Goal: Task Accomplishment & Management: Use online tool/utility

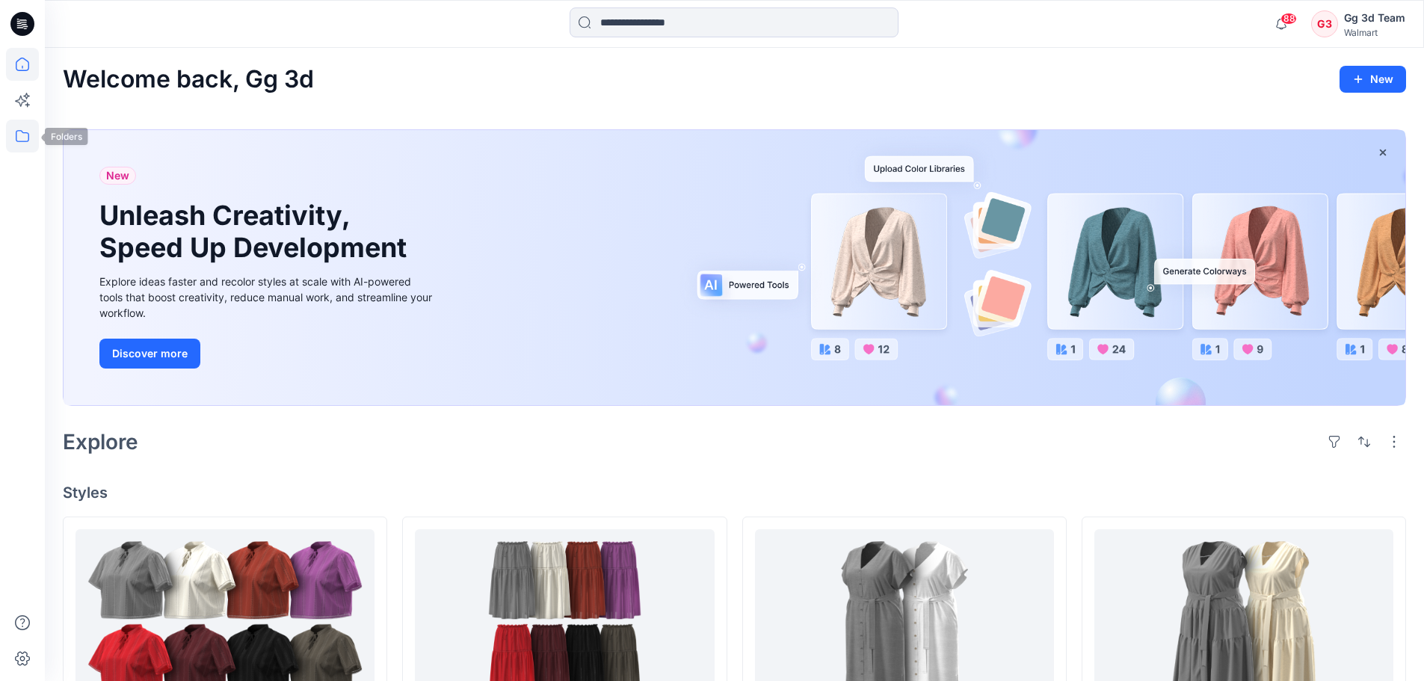
click at [34, 141] on icon at bounding box center [22, 136] width 33 height 33
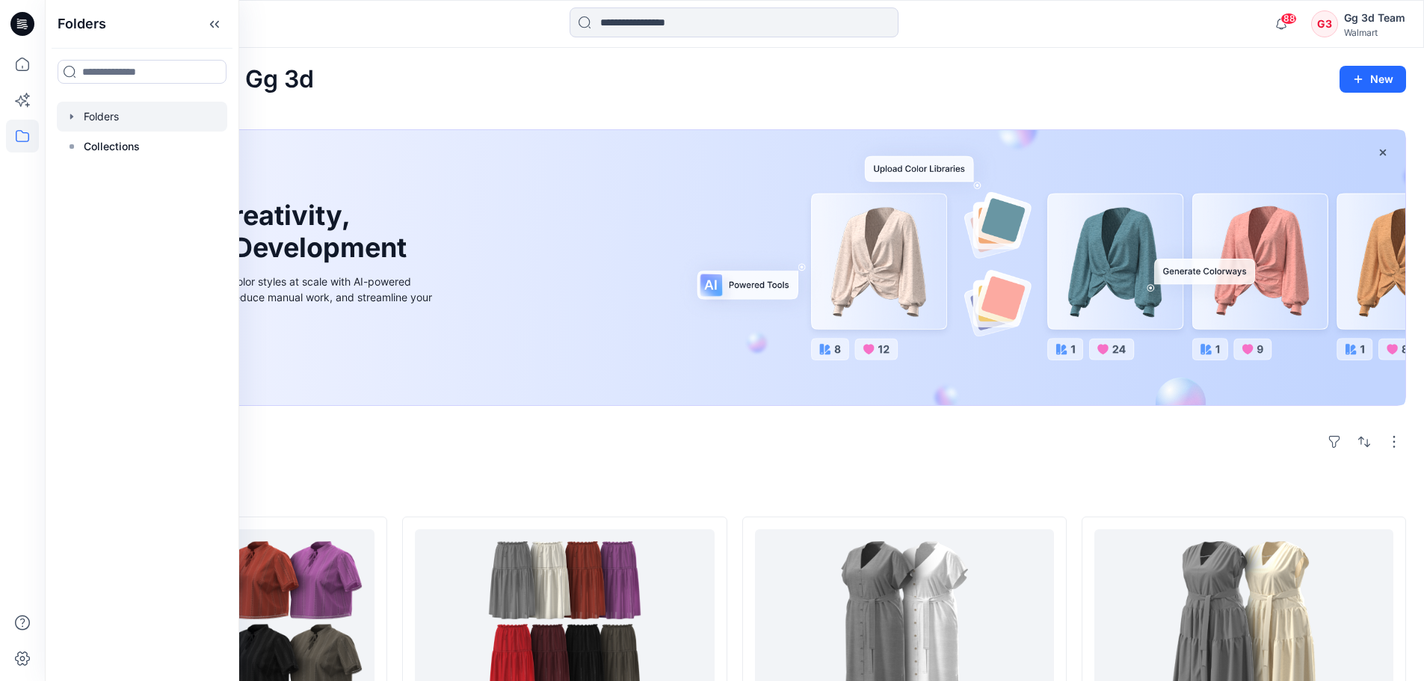
click at [92, 116] on div at bounding box center [142, 117] width 170 height 30
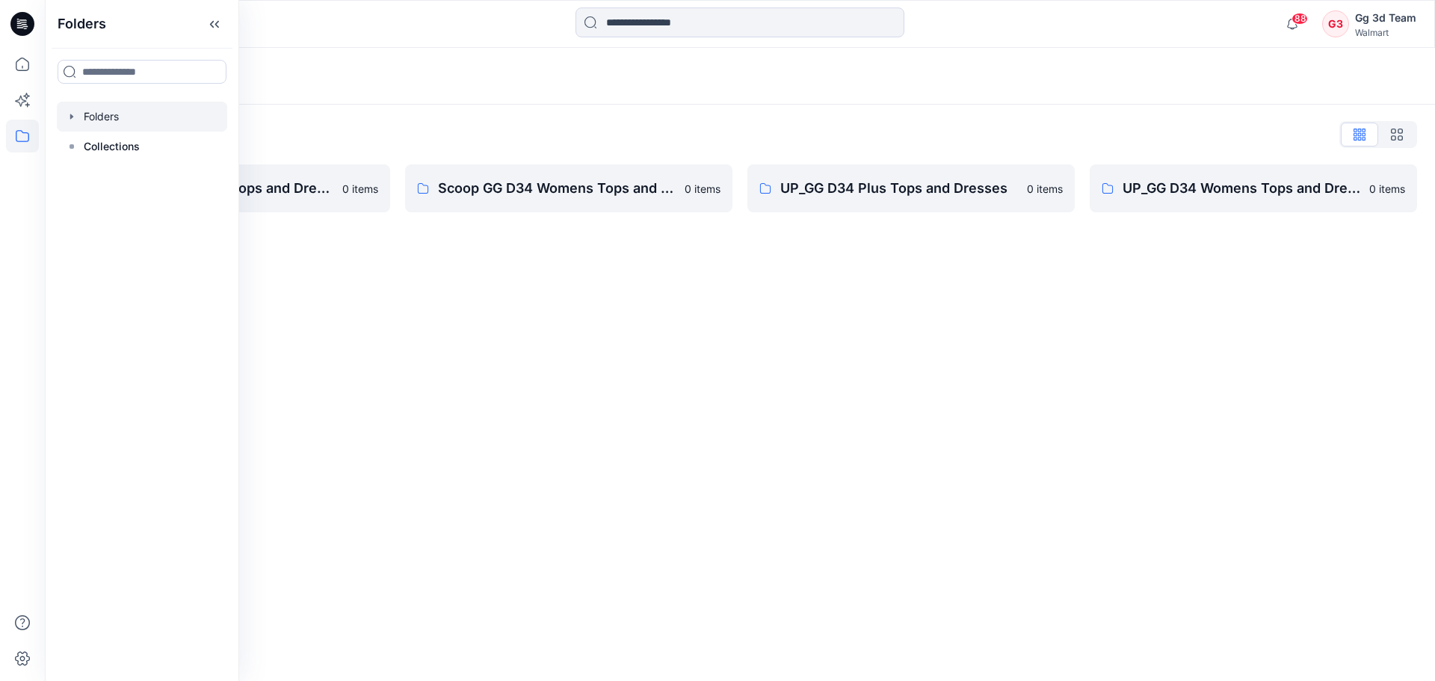
click at [758, 342] on div "Folders Folders List FA GG D34 Womens Tops and Dresses 0 items Scoop GG D34 Wom…" at bounding box center [740, 364] width 1390 height 633
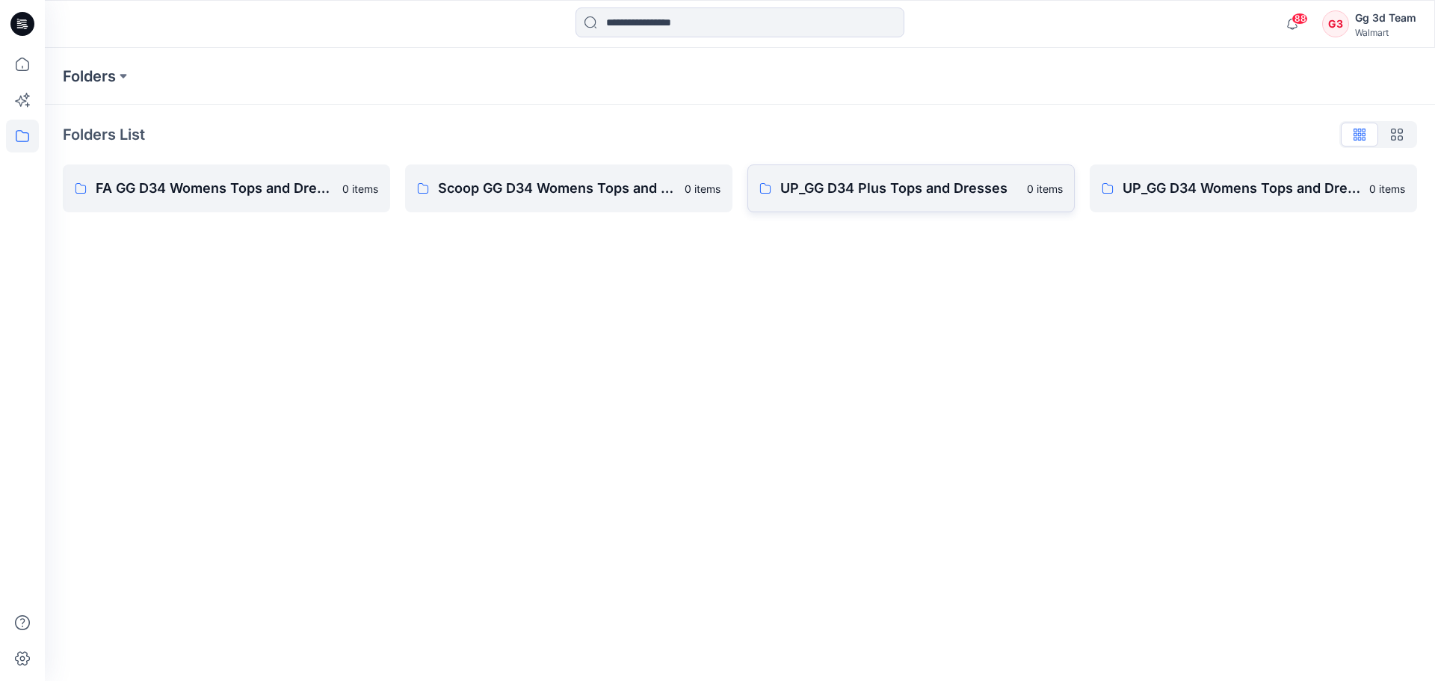
click at [943, 188] on p "UP_GG D34 Plus Tops and Dresses" at bounding box center [899, 188] width 238 height 21
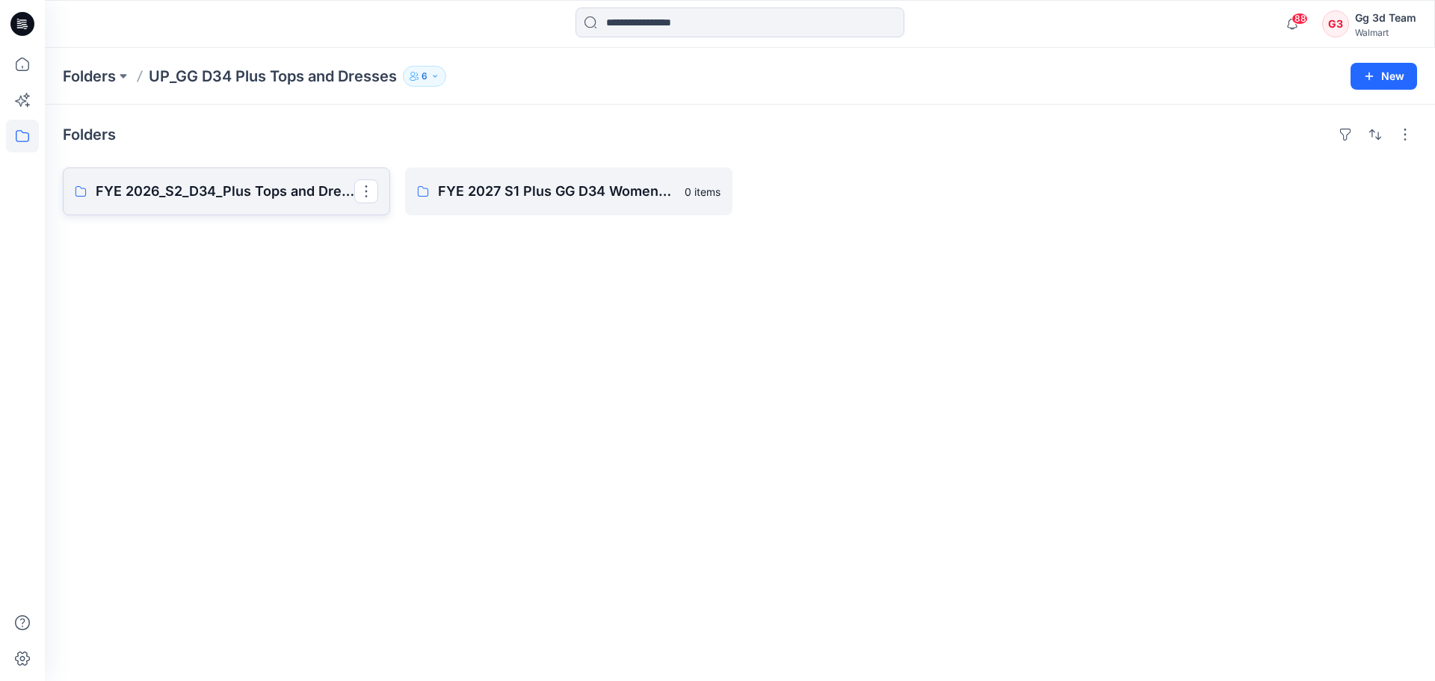
click at [141, 194] on p "FYE 2026_S2_D34_Plus Tops and Dresses_GG" at bounding box center [225, 191] width 259 height 21
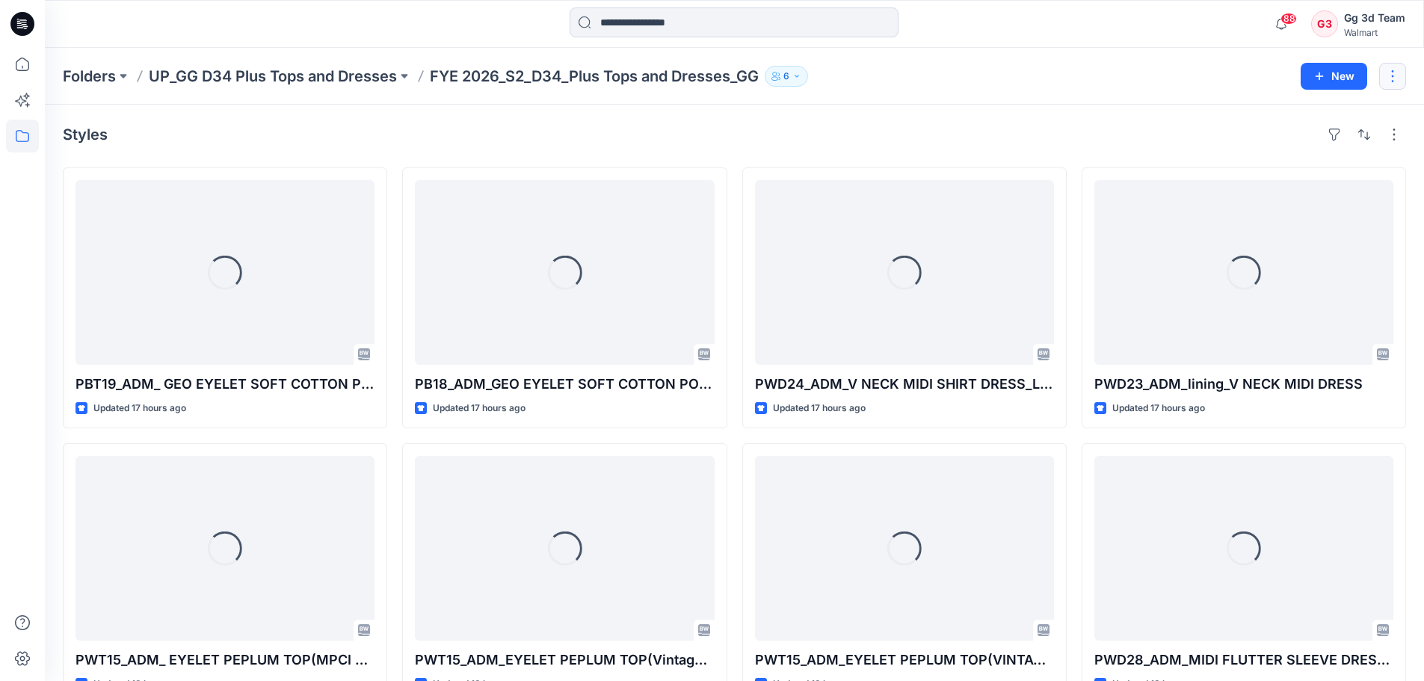
click at [1395, 80] on button "button" at bounding box center [1392, 76] width 27 height 27
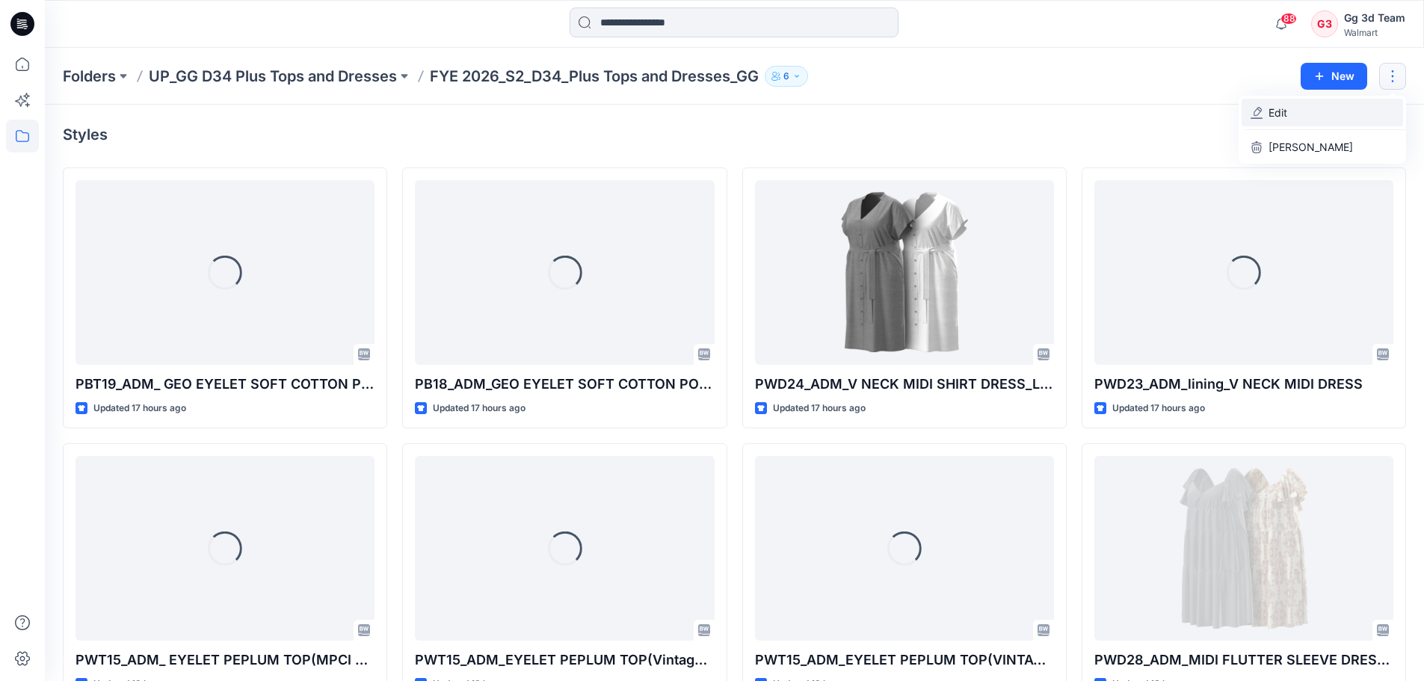
click at [1310, 116] on button "Edit" at bounding box center [1321, 113] width 161 height 28
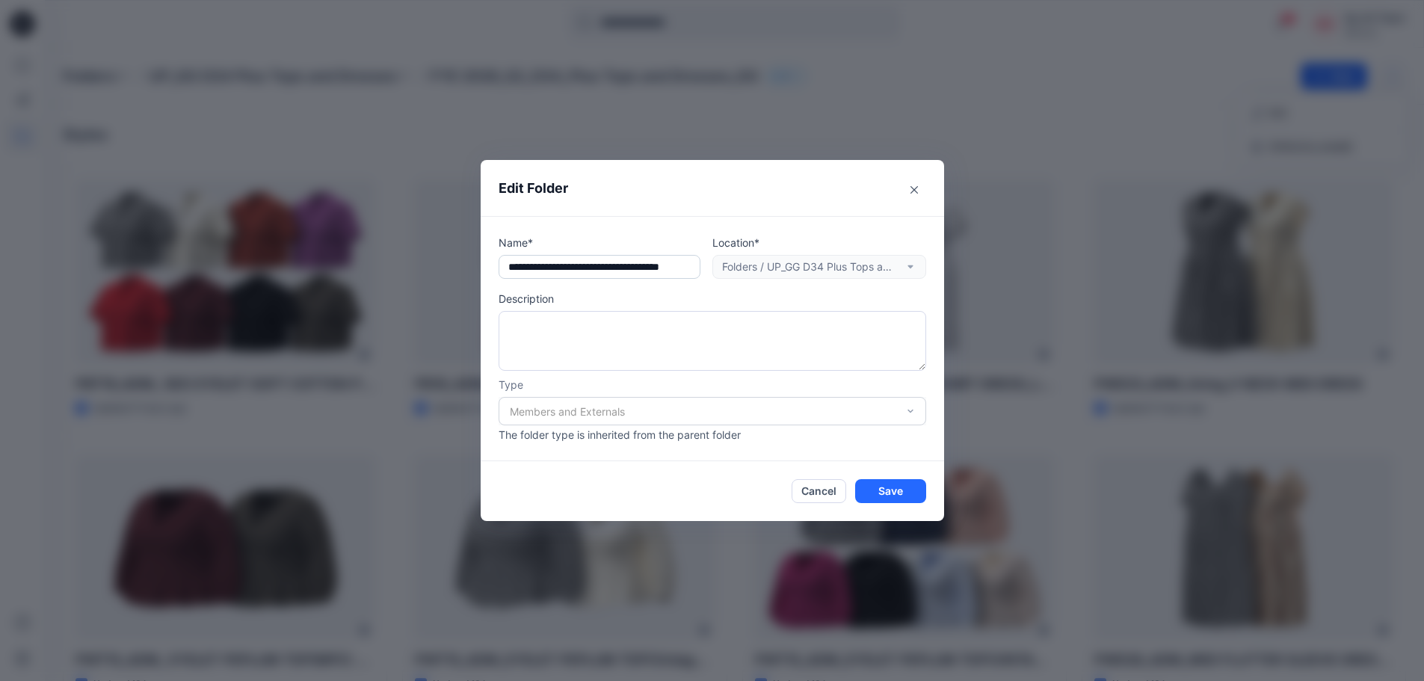
click at [558, 267] on input "**********" at bounding box center [600, 267] width 202 height 24
type input "**********"
click at [898, 490] on button "Save" at bounding box center [890, 491] width 71 height 24
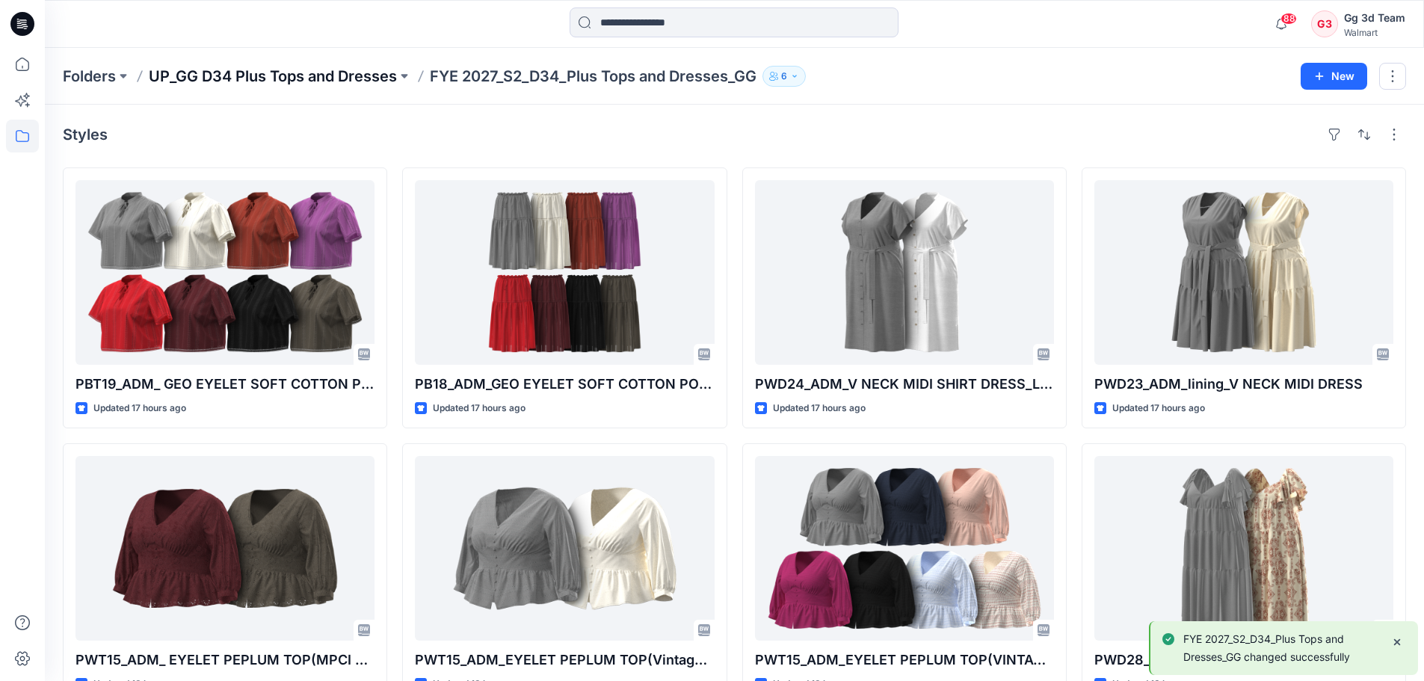
click at [268, 75] on p "UP_GG D34 Plus Tops and Dresses" at bounding box center [273, 76] width 248 height 21
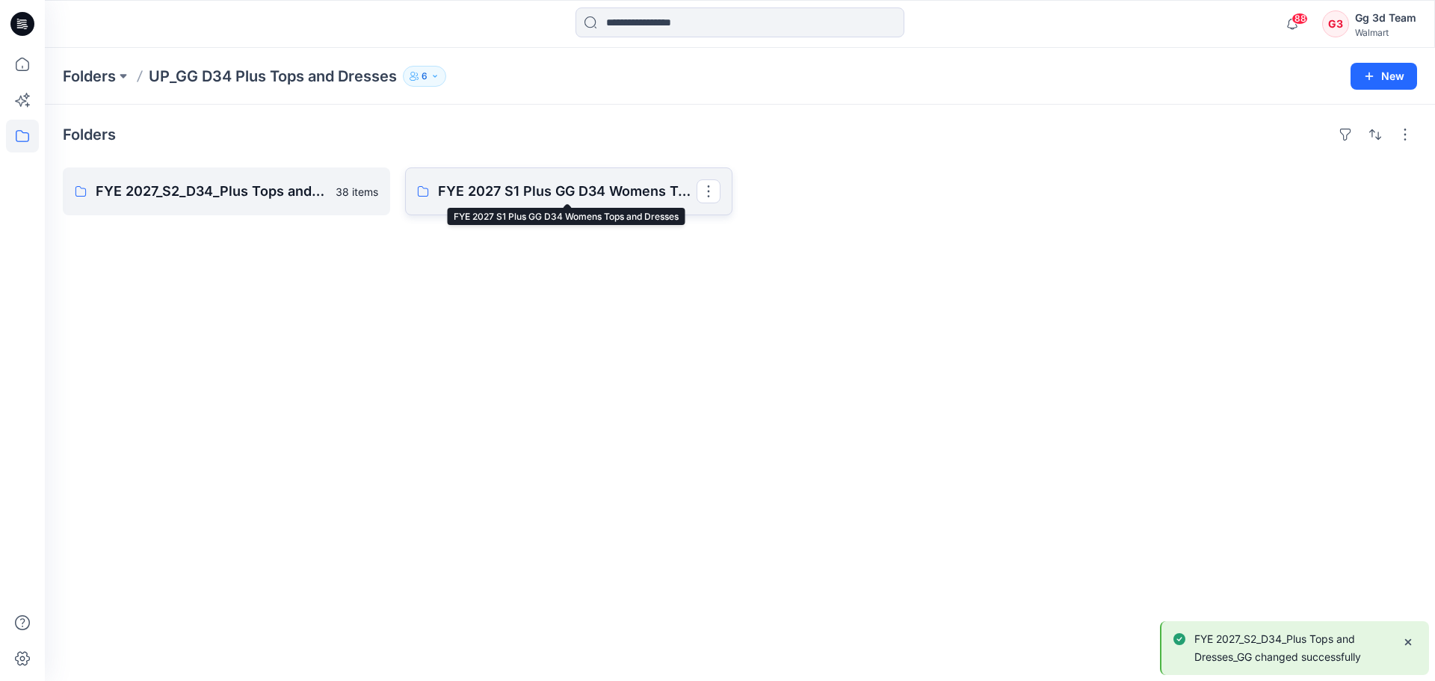
click at [547, 192] on p "FYE 2027 S1 Plus GG D34 Womens Tops and Dresses" at bounding box center [567, 191] width 259 height 21
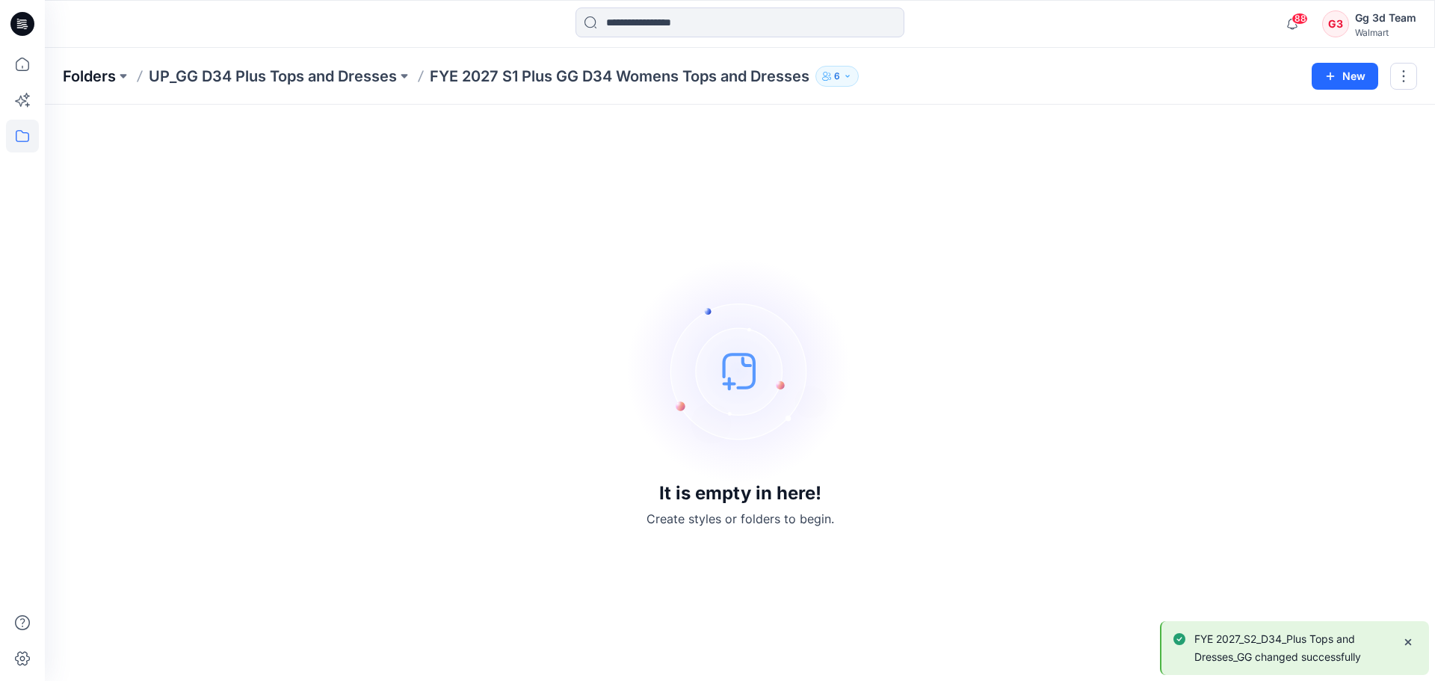
click at [96, 78] on p "Folders" at bounding box center [89, 76] width 53 height 21
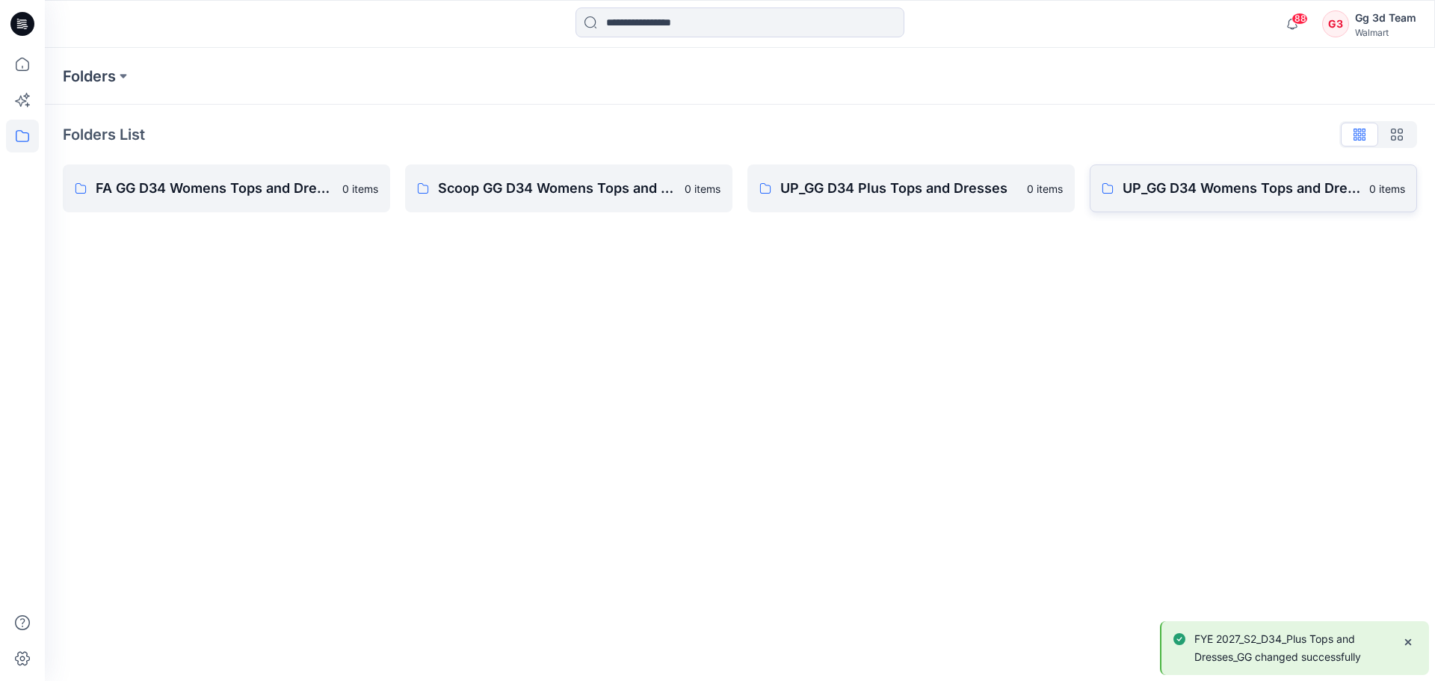
click at [1333, 202] on link "UP_GG D34 Womens Tops and Dresses 0 items" at bounding box center [1253, 188] width 327 height 48
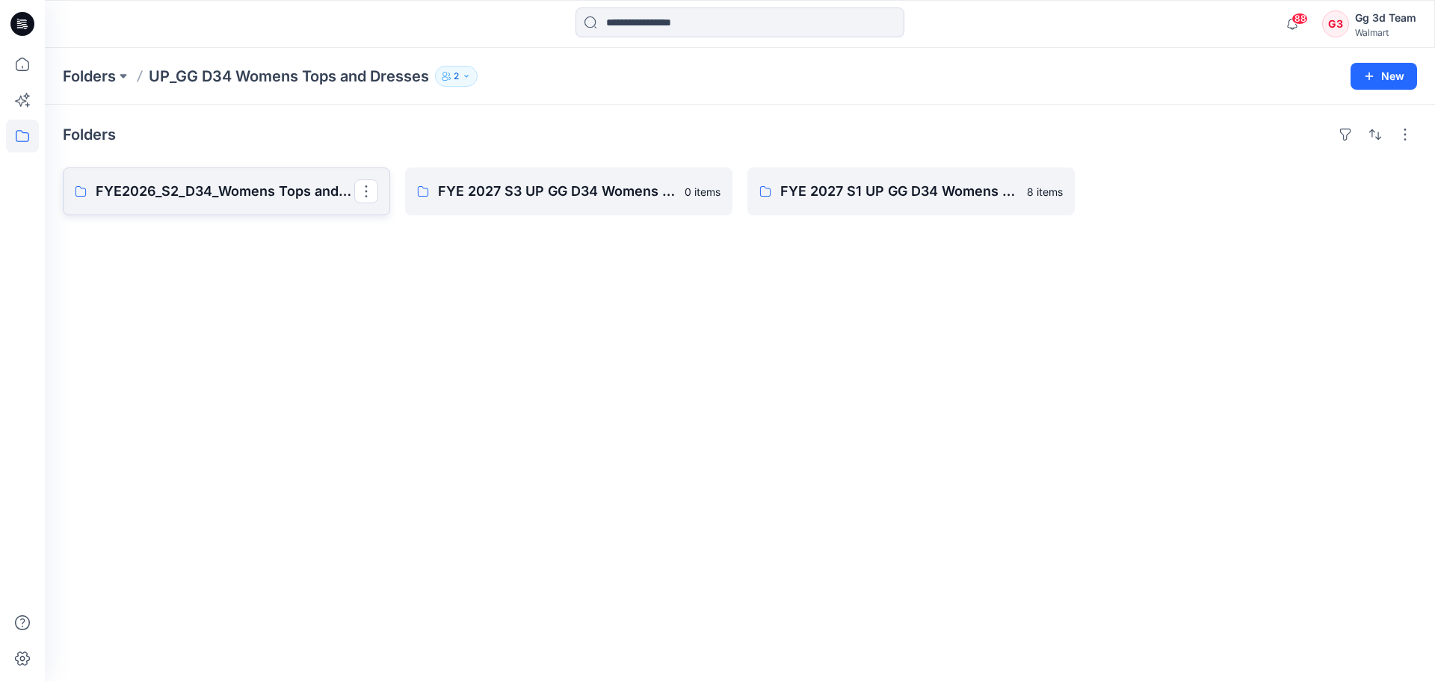
click at [203, 201] on p "FYE2026_S2_D34_Womens Tops and Dresses_GG" at bounding box center [225, 191] width 259 height 21
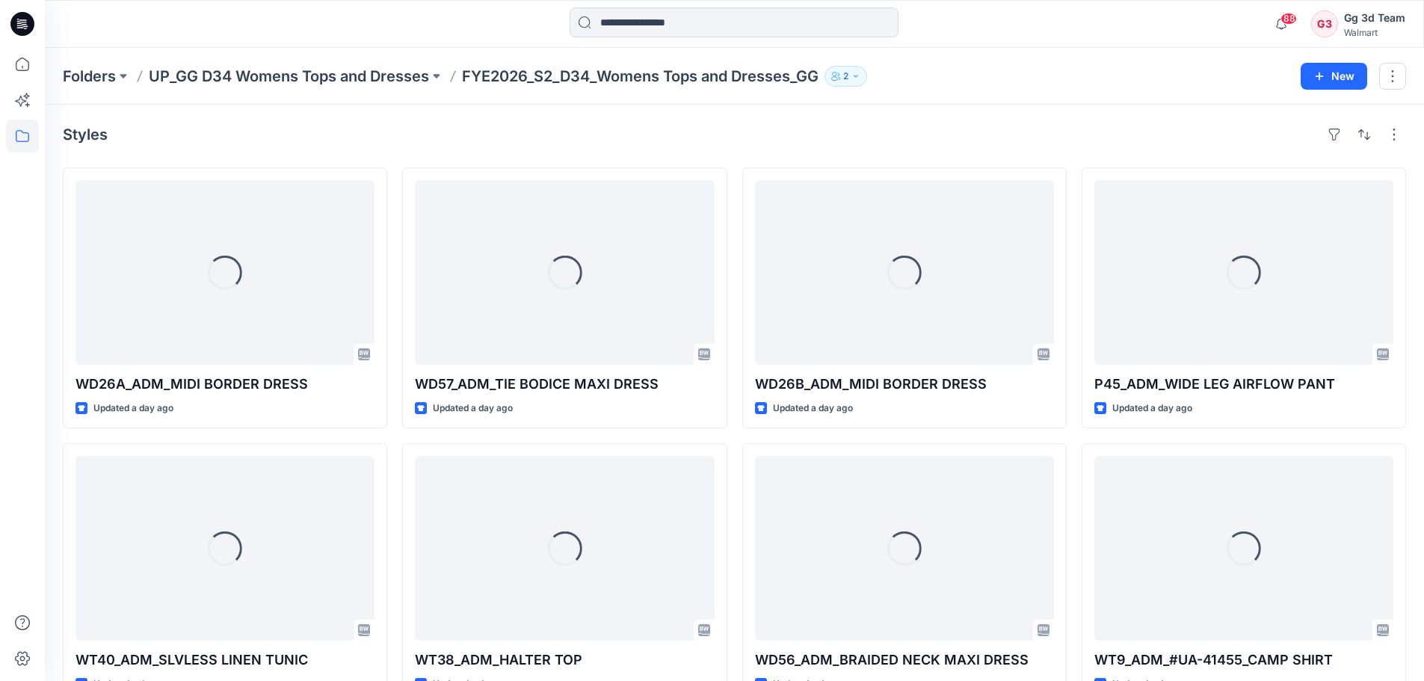
click at [1410, 72] on div "Folders UP_GG D34 Womens Tops and Dresses FYE2026_S2_D34_Womens Tops and Dresse…" at bounding box center [734, 76] width 1379 height 57
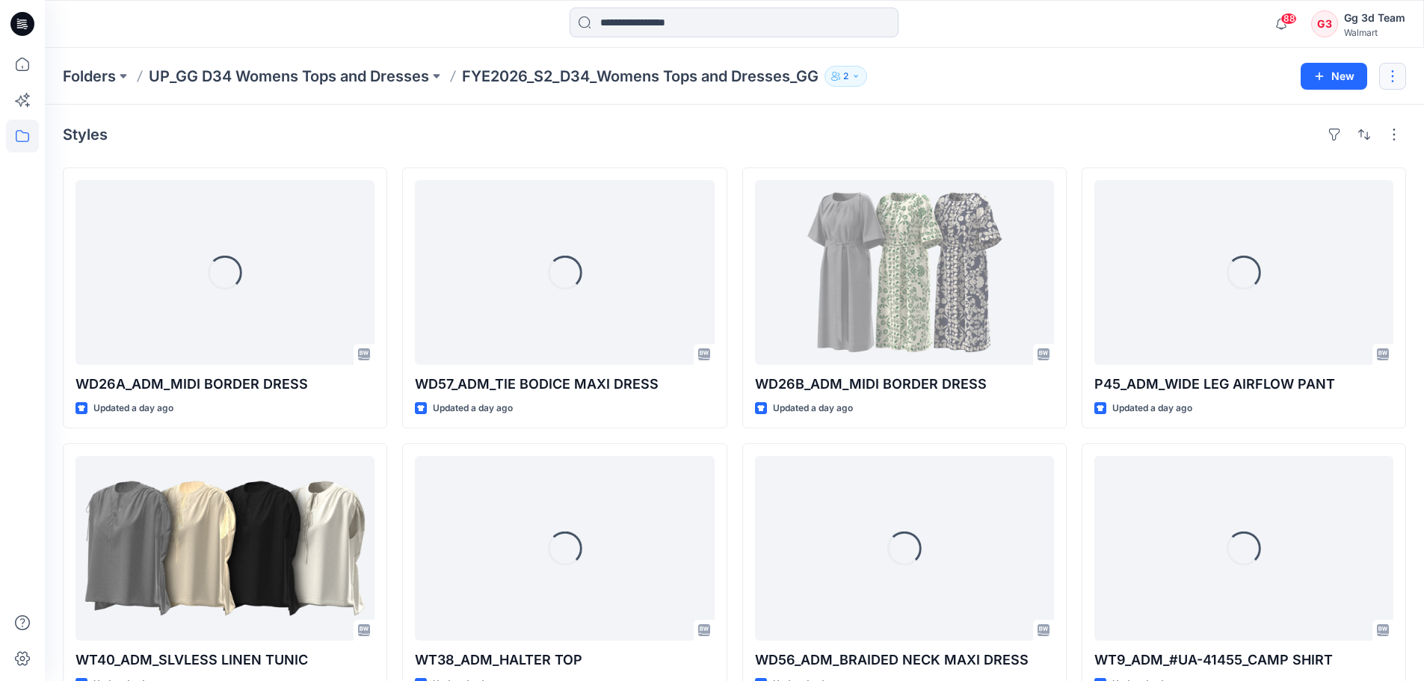
click at [1404, 75] on button "button" at bounding box center [1392, 76] width 27 height 27
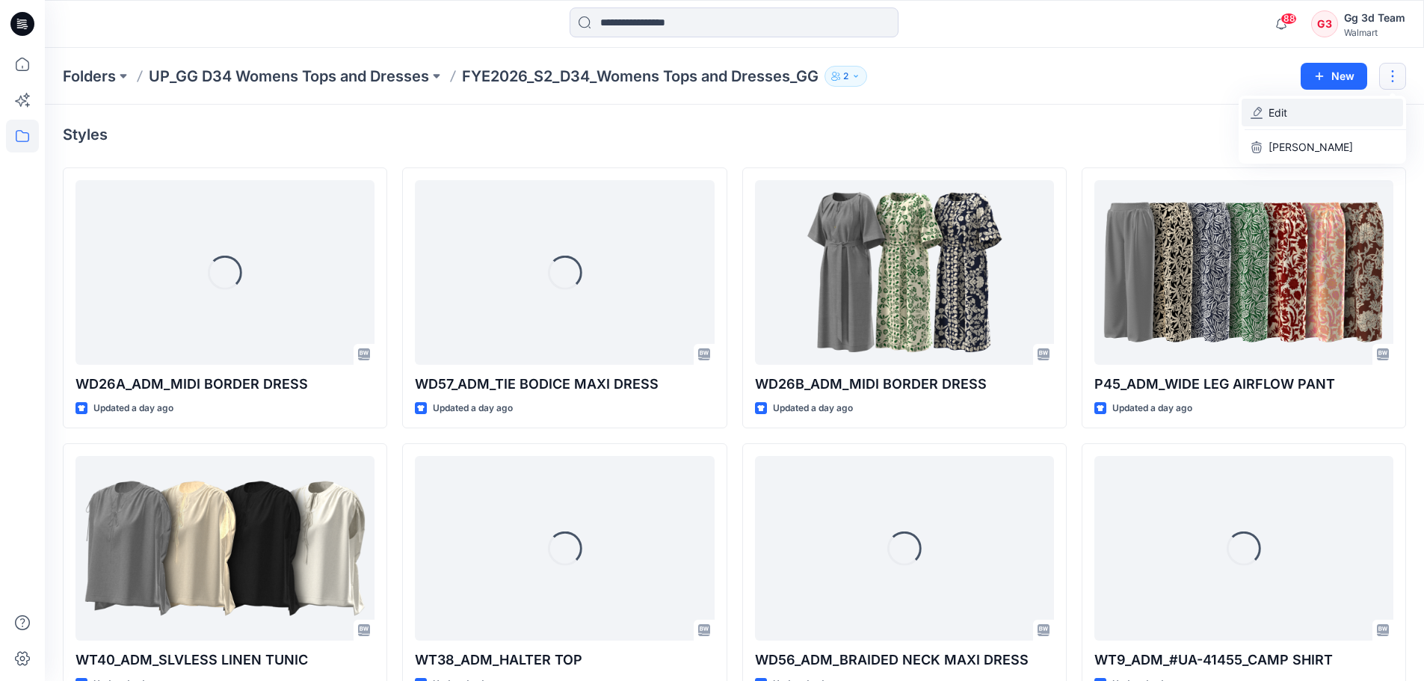
click at [1266, 114] on button "Edit" at bounding box center [1321, 113] width 161 height 28
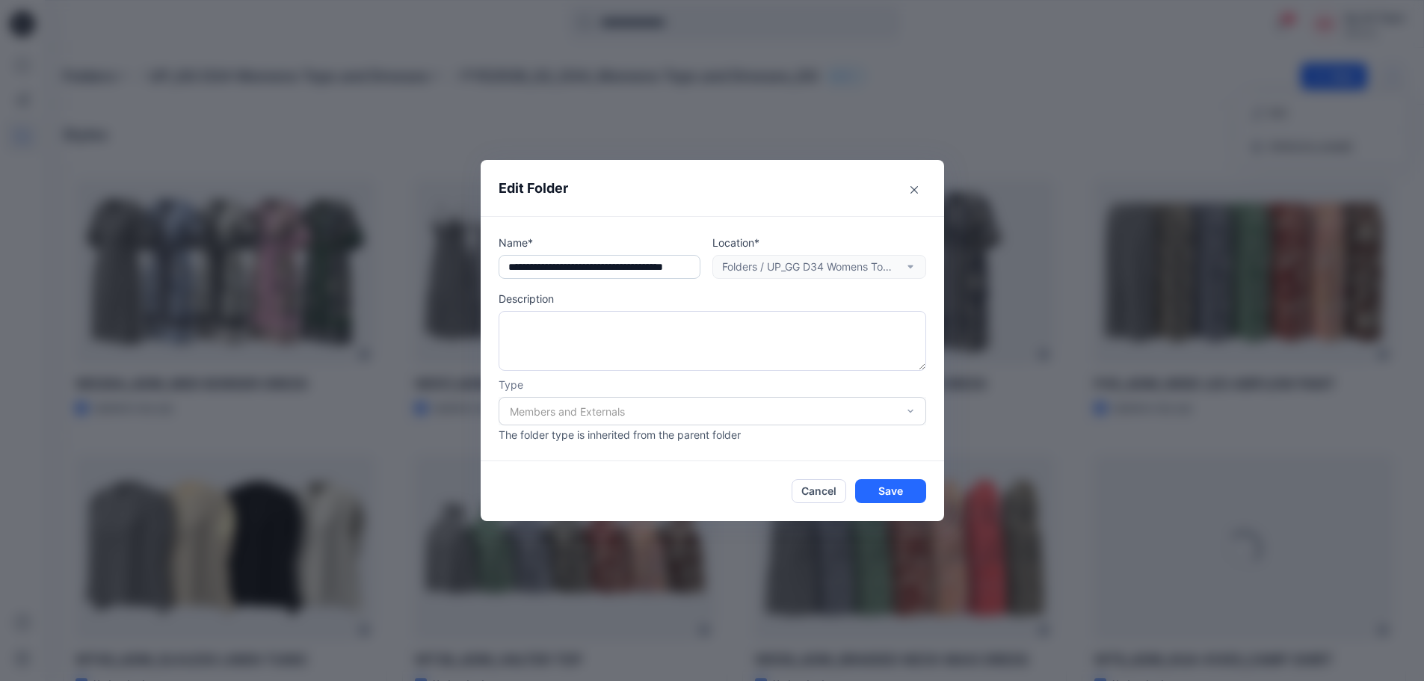
click at [555, 268] on input "**********" at bounding box center [600, 267] width 202 height 24
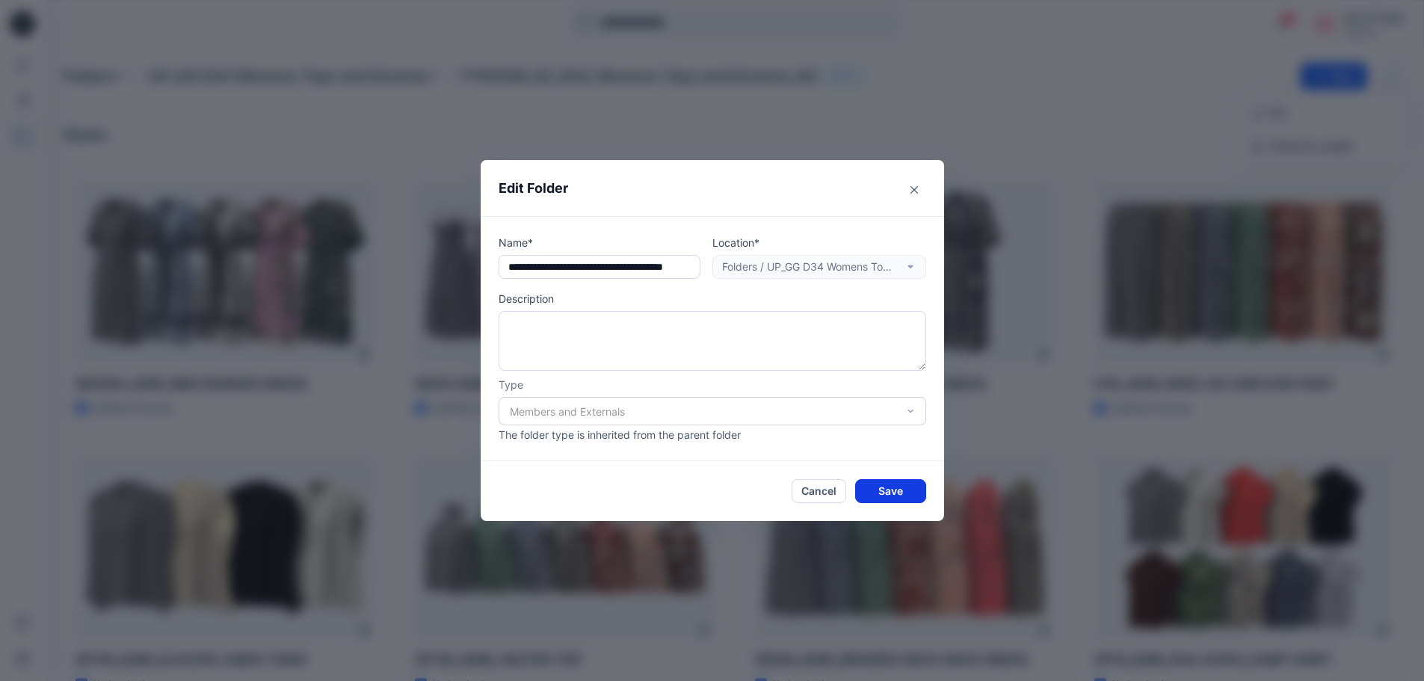
type input "**********"
click at [885, 492] on button "Save" at bounding box center [890, 491] width 71 height 24
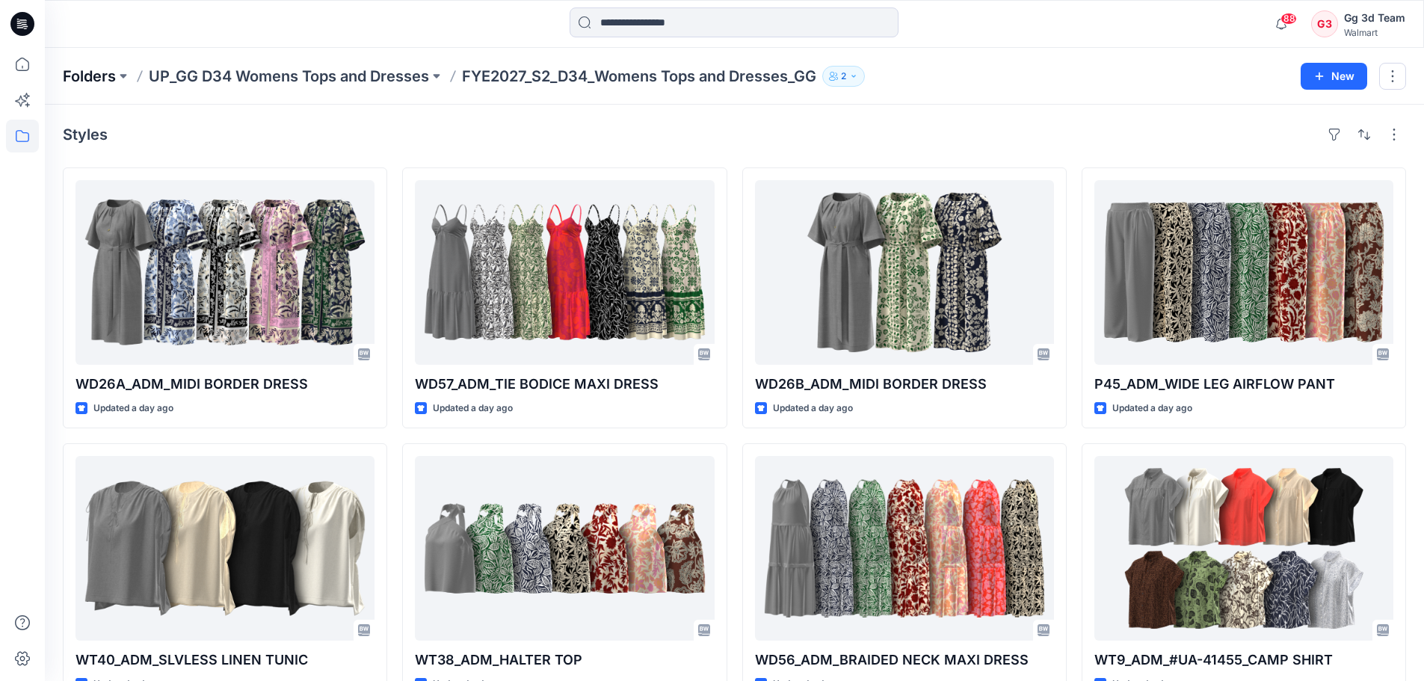
click at [96, 78] on p "Folders" at bounding box center [89, 76] width 53 height 21
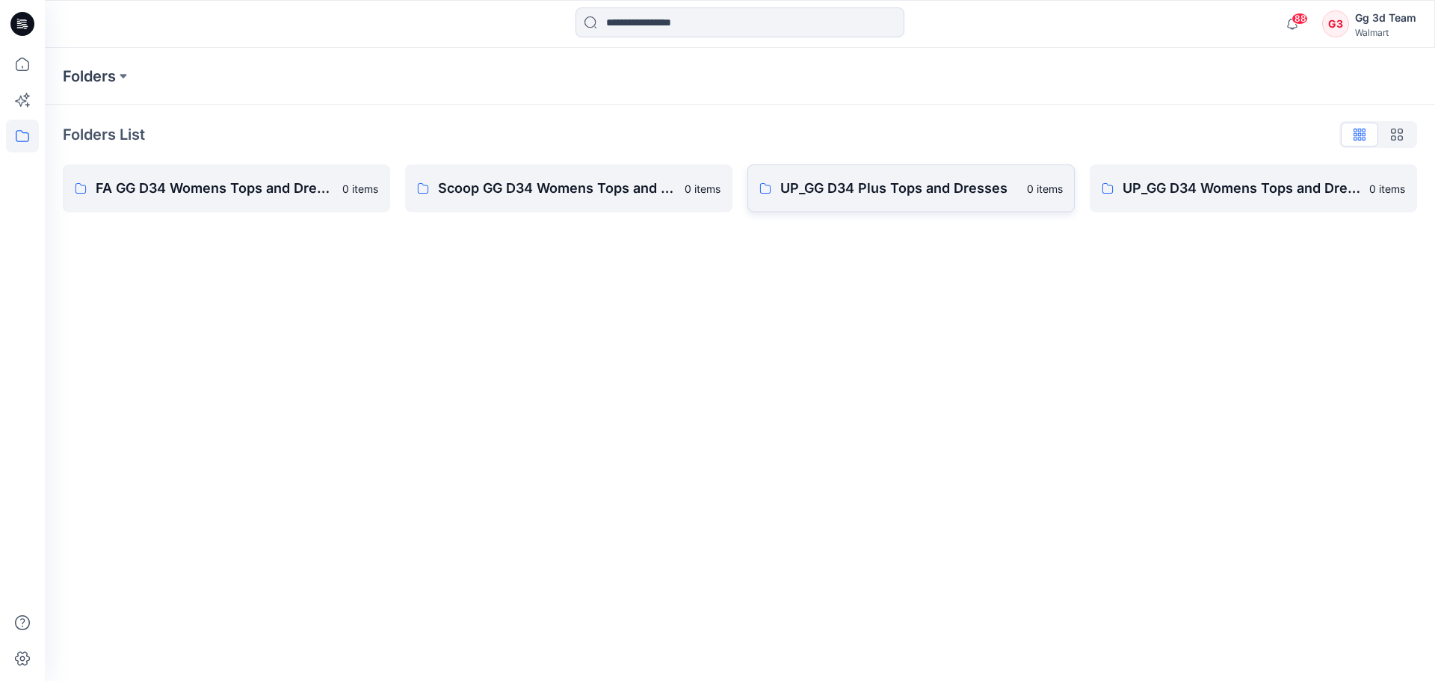
click at [968, 197] on p "UP_GG D34 Plus Tops and Dresses" at bounding box center [899, 188] width 238 height 21
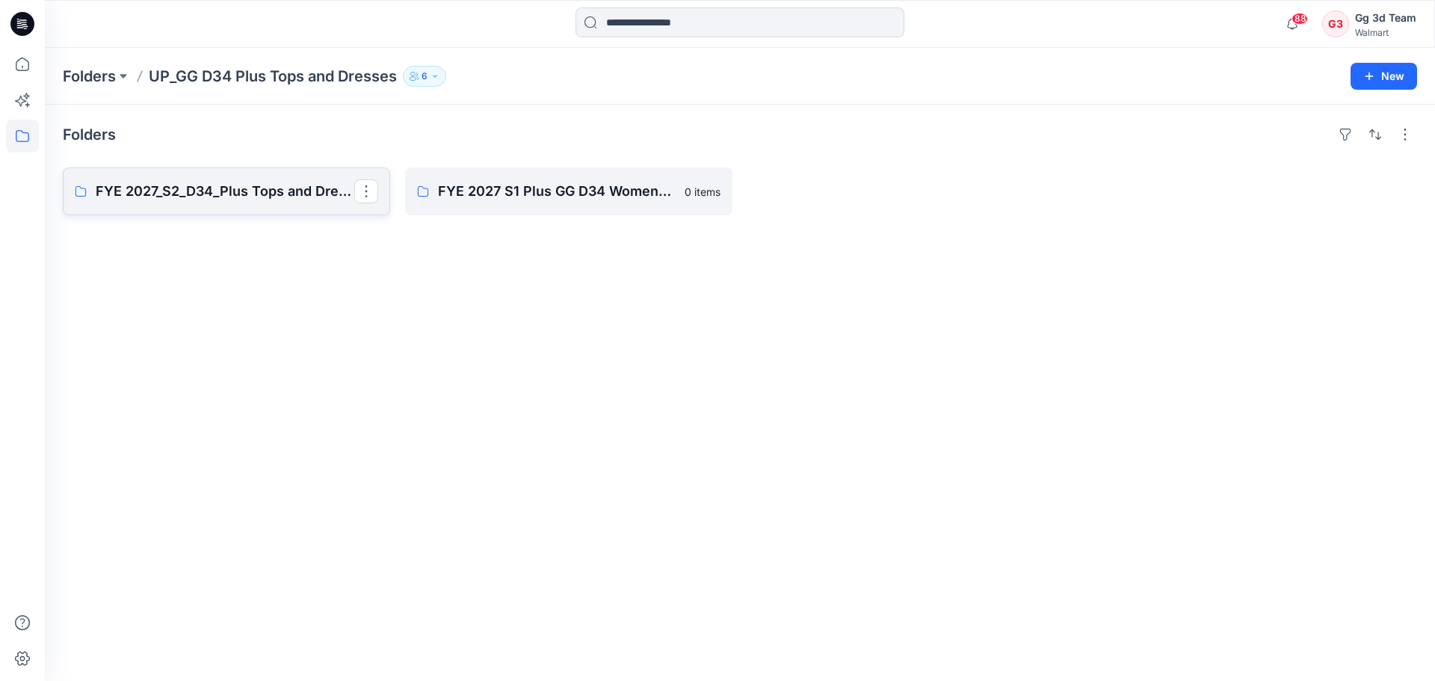
click at [262, 197] on p "FYE 2027_S2_D34_Plus Tops and Dresses_GG" at bounding box center [225, 191] width 259 height 21
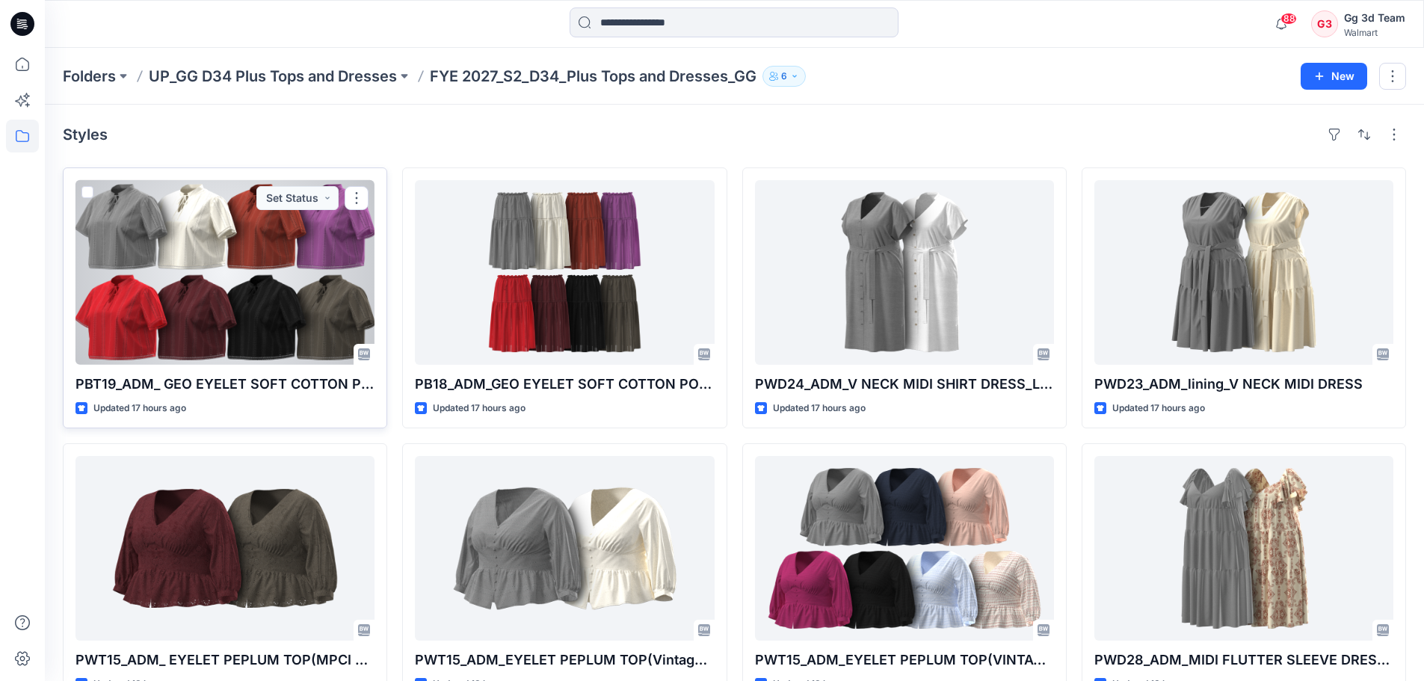
click at [262, 278] on div at bounding box center [224, 272] width 299 height 185
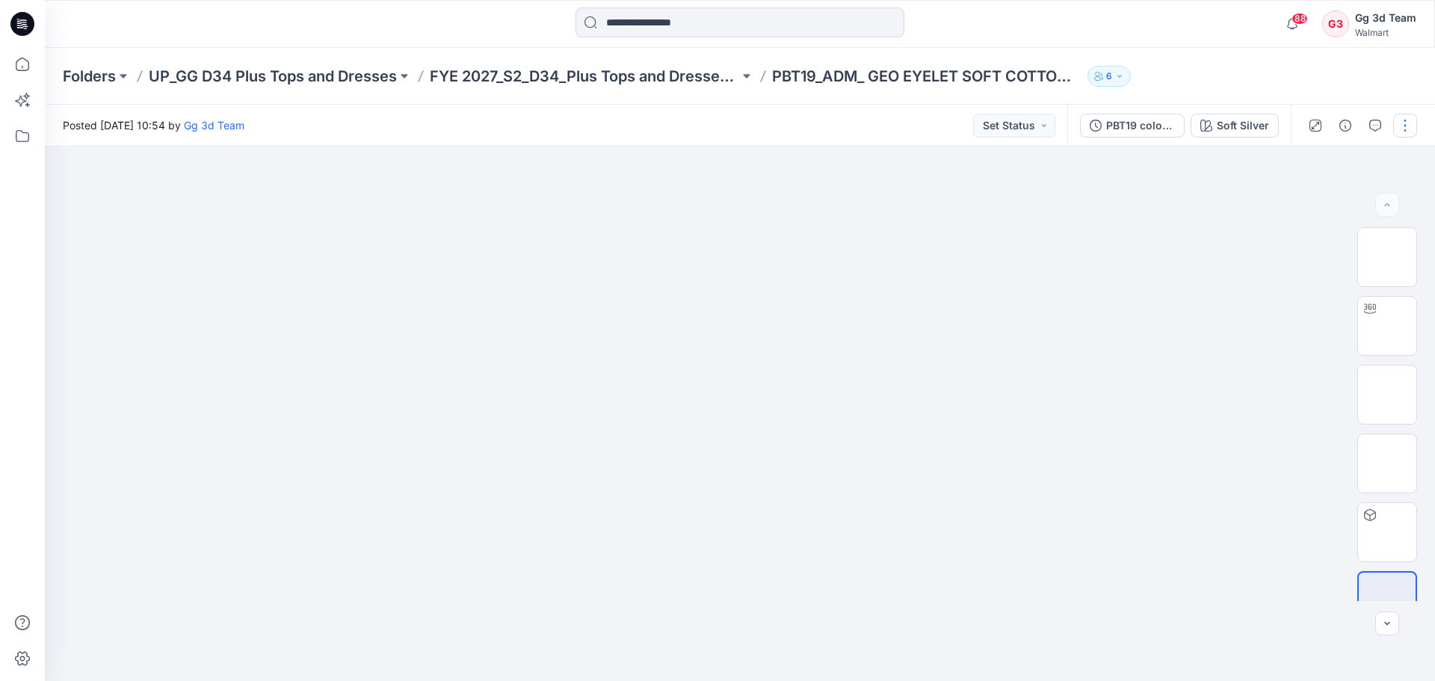
click at [1398, 130] on button "button" at bounding box center [1405, 126] width 24 height 24
click at [1188, 223] on div at bounding box center [740, 413] width 1390 height 534
click at [1406, 132] on button "button" at bounding box center [1405, 126] width 24 height 24
click at [1370, 330] on button "View" at bounding box center [1343, 327] width 138 height 28
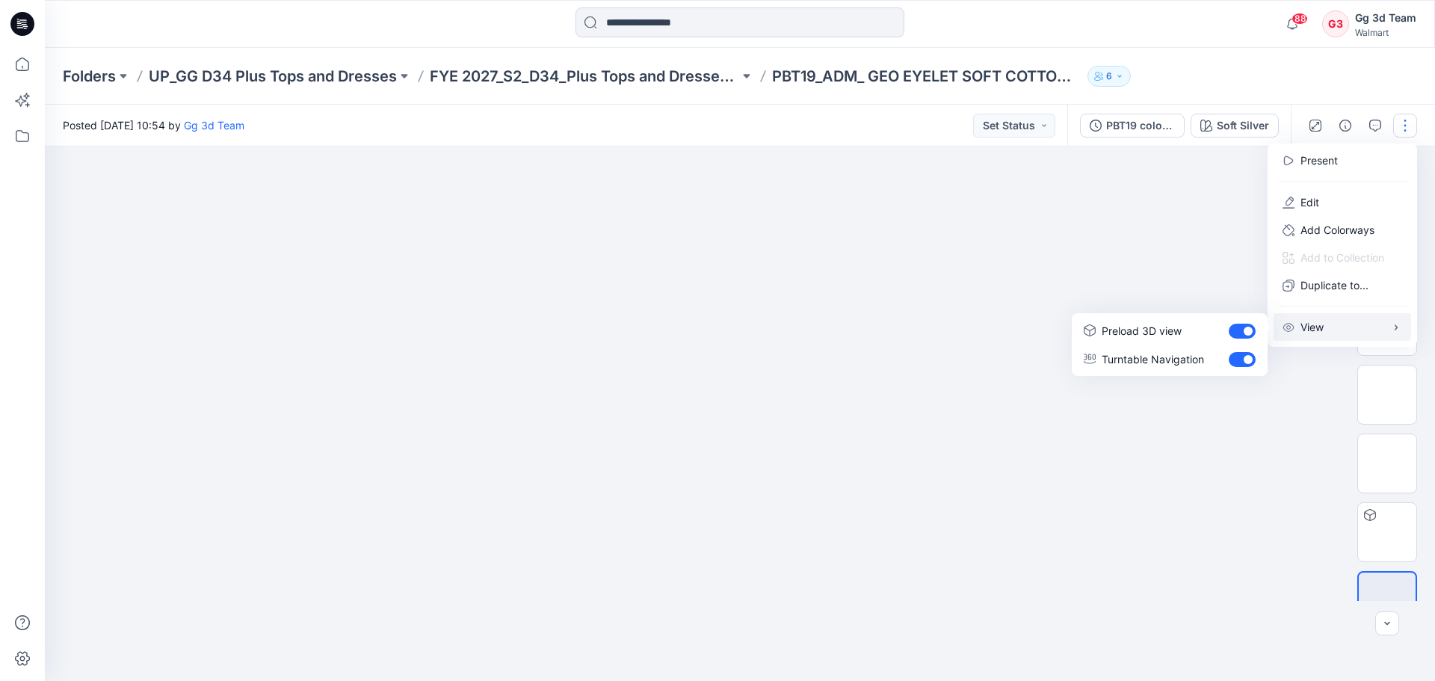
click at [1153, 235] on div at bounding box center [740, 413] width 1390 height 534
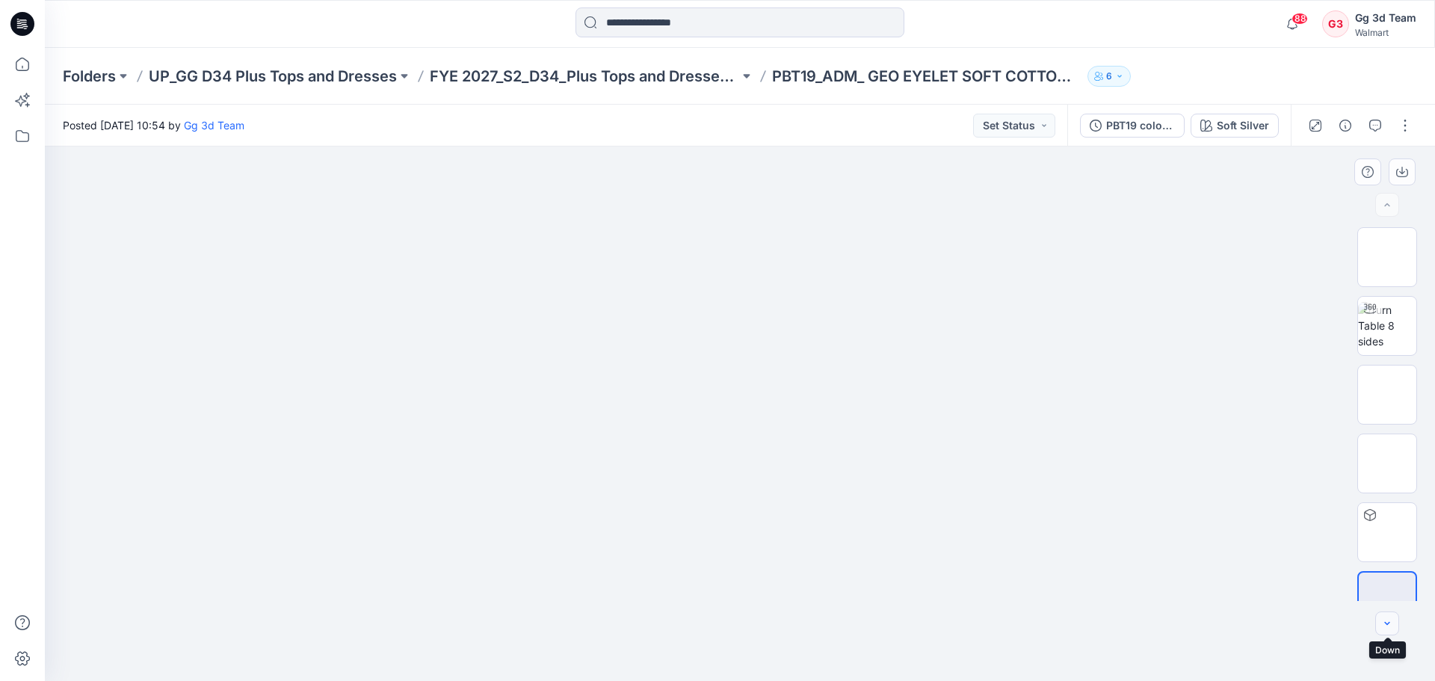
click at [1381, 625] on button "button" at bounding box center [1387, 623] width 24 height 24
click at [1393, 209] on button "button" at bounding box center [1387, 205] width 24 height 24
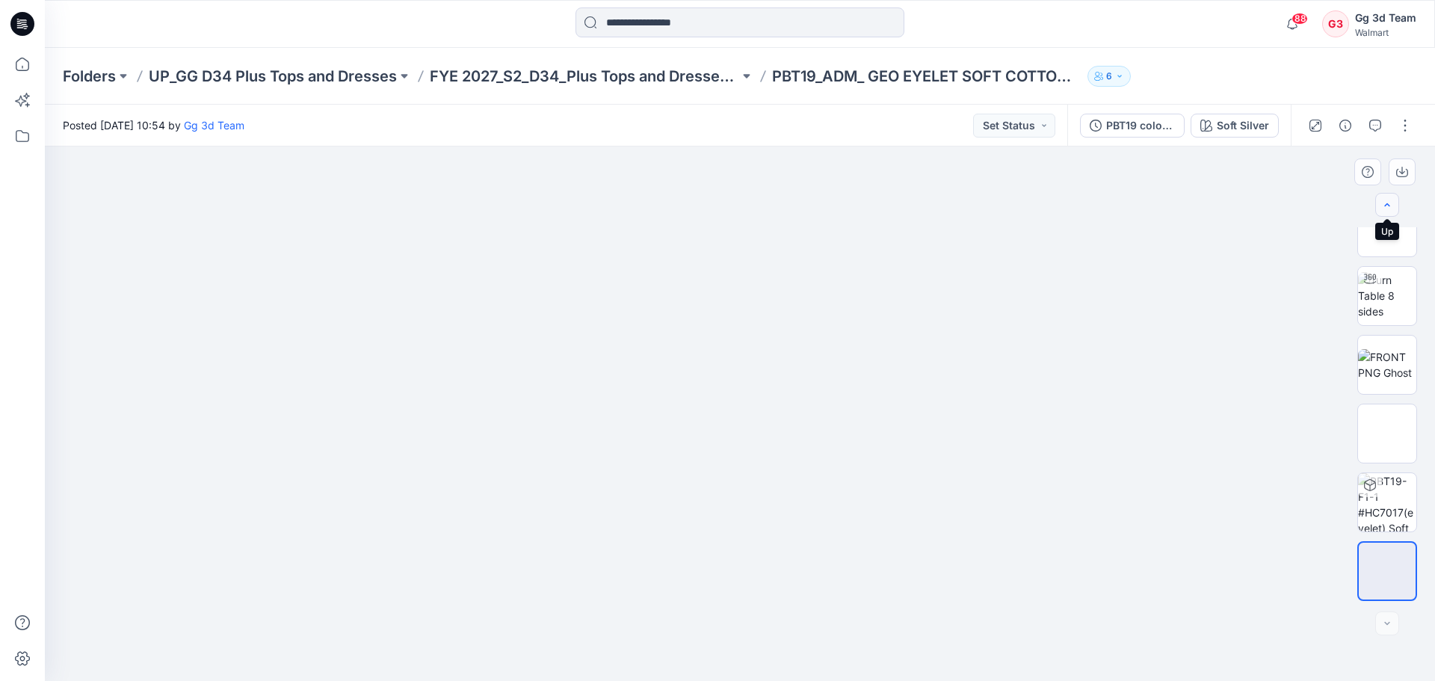
scroll to position [0, 0]
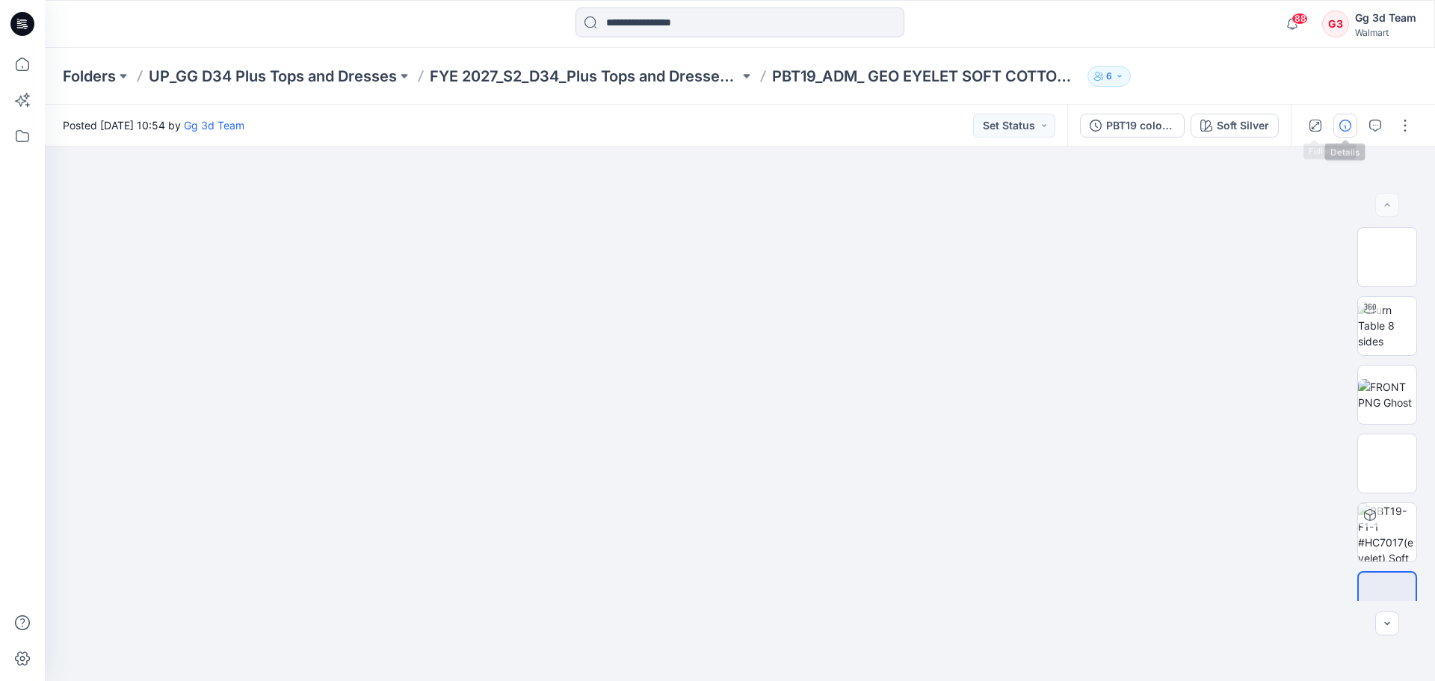
click at [1345, 125] on icon "button" at bounding box center [1345, 126] width 12 height 12
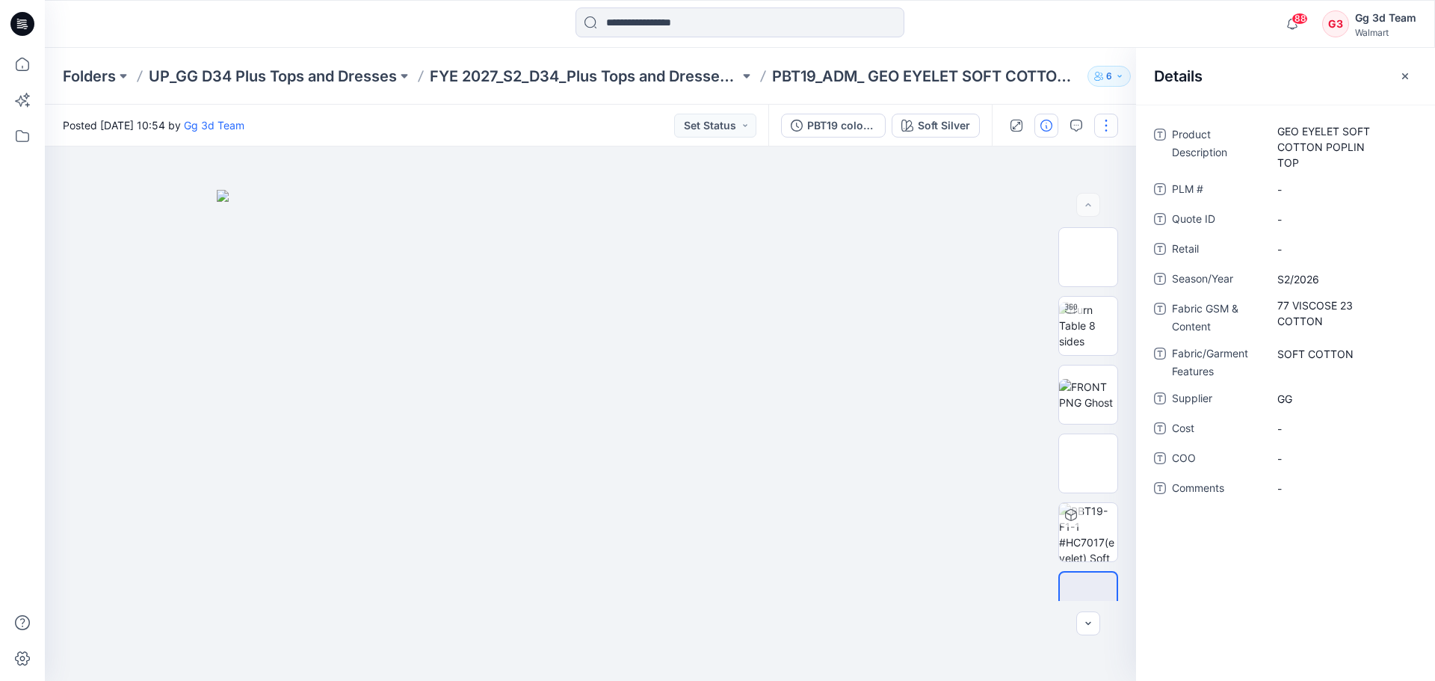
click at [1105, 128] on button "button" at bounding box center [1106, 126] width 24 height 24
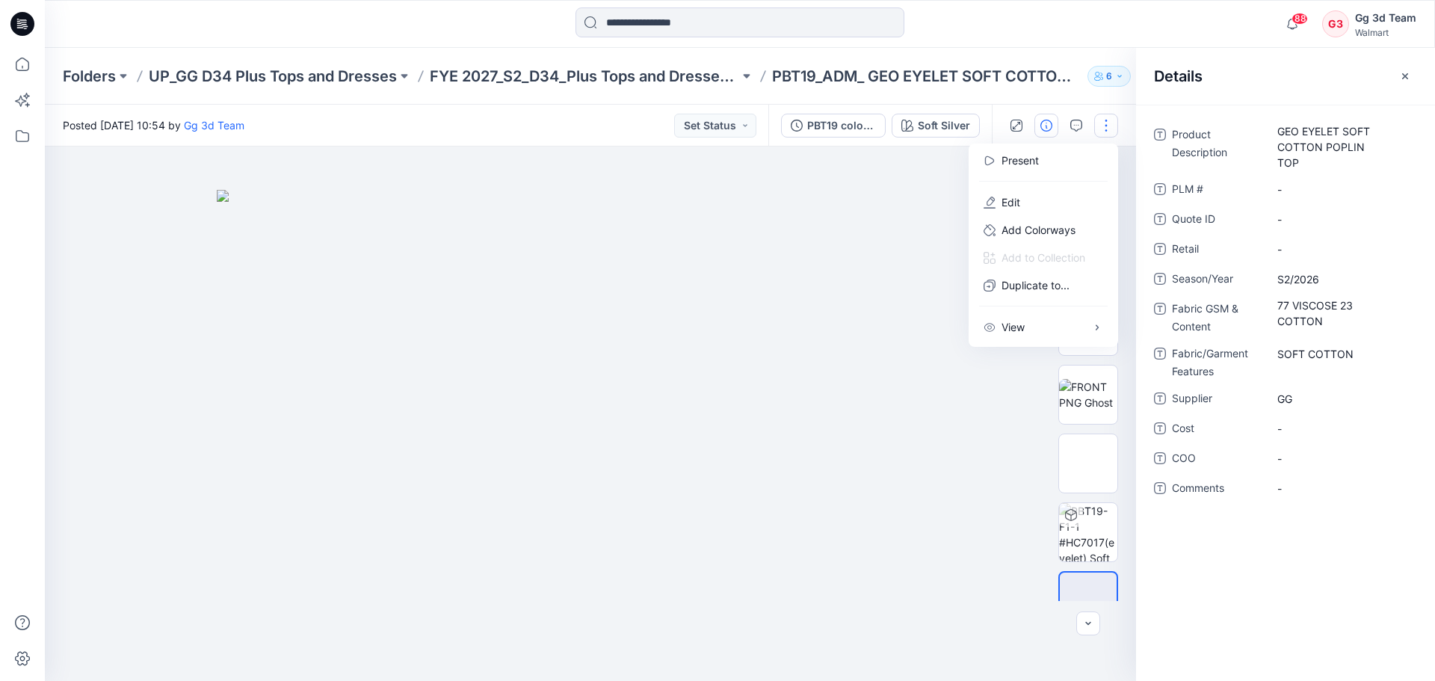
click at [911, 181] on div at bounding box center [590, 413] width 1091 height 534
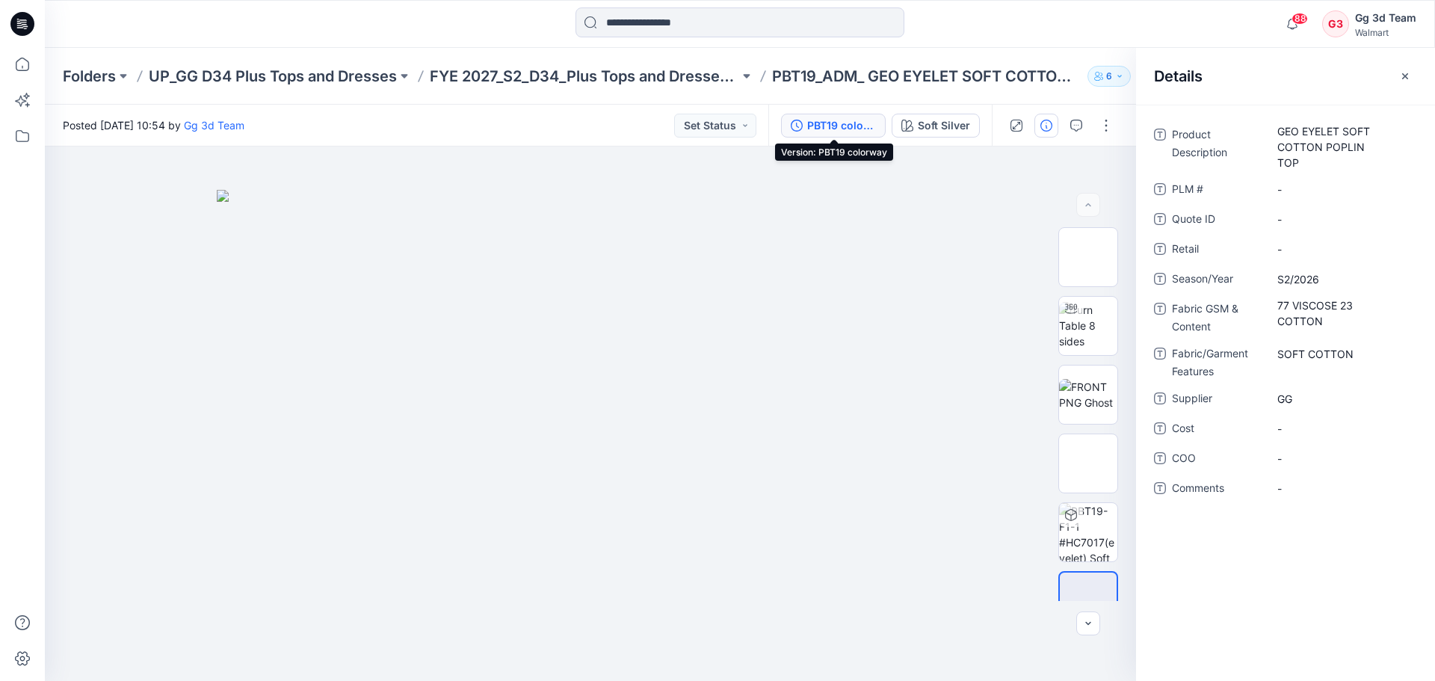
click at [847, 123] on div "PBT19 colorway" at bounding box center [841, 125] width 69 height 16
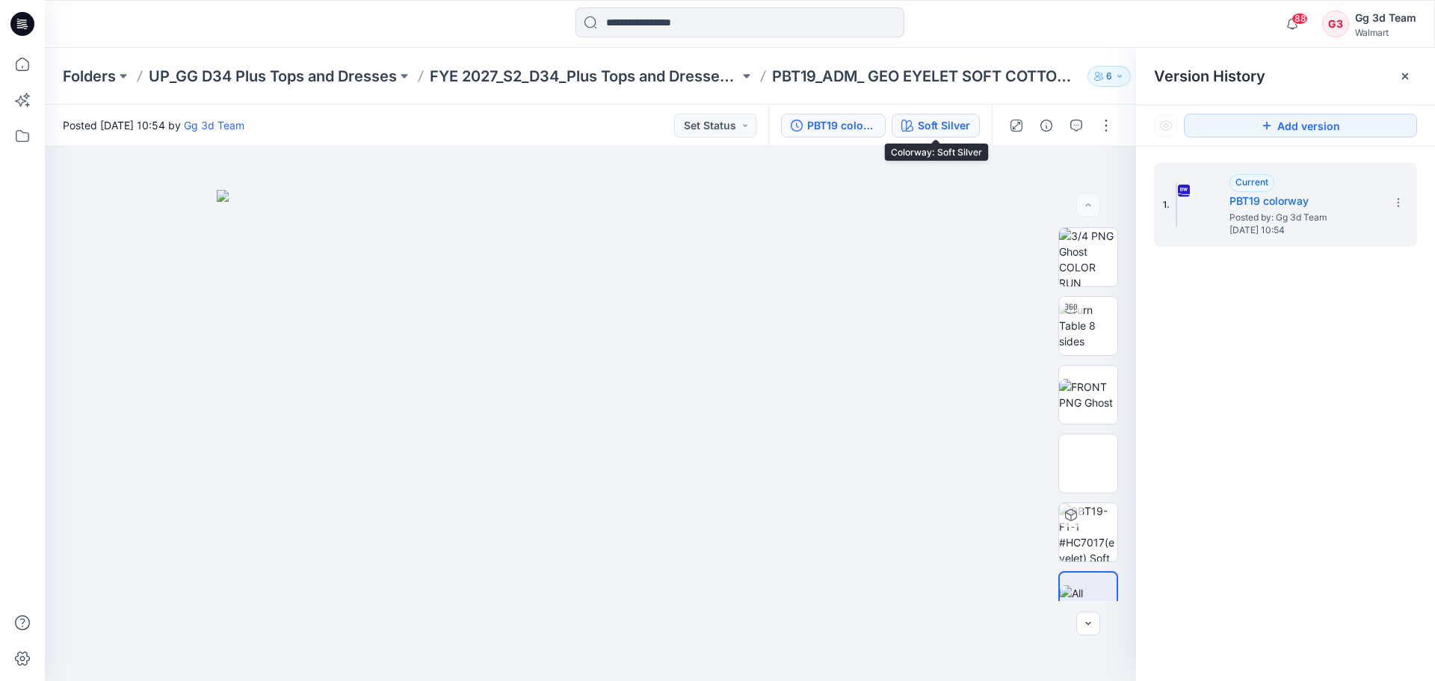
click at [946, 135] on button "Soft Silver" at bounding box center [936, 126] width 88 height 24
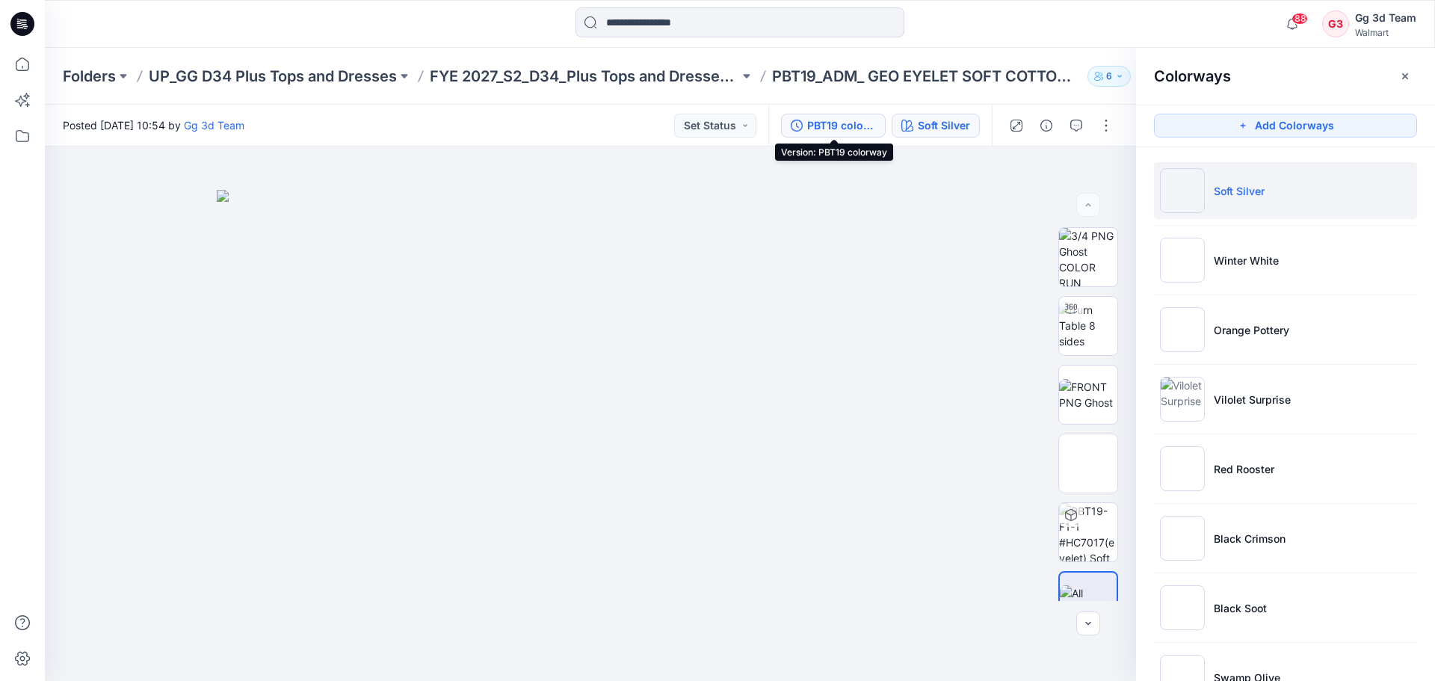
click at [848, 123] on div "PBT19 colorway" at bounding box center [841, 125] width 69 height 16
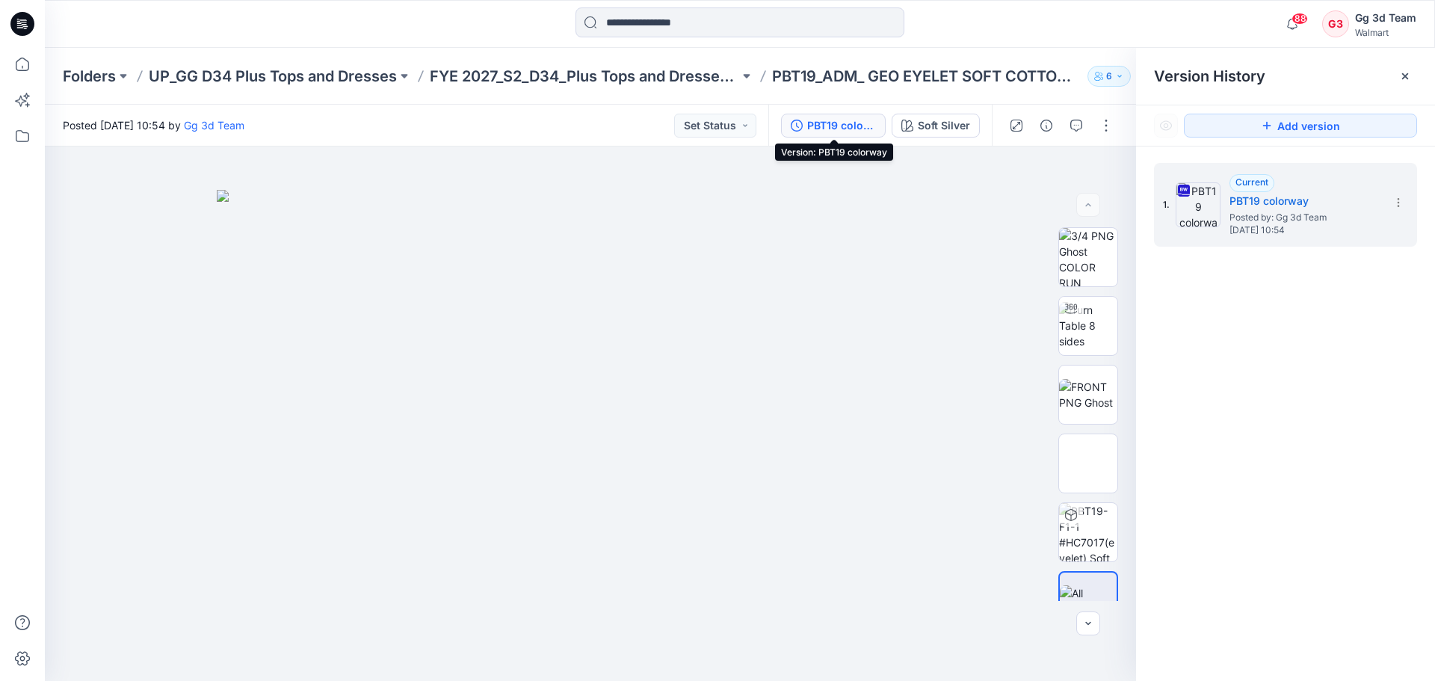
click at [960, 139] on div "PBT19 colorway Soft Silver" at bounding box center [879, 126] width 223 height 42
click at [957, 129] on div "Soft Silver" at bounding box center [944, 125] width 52 height 16
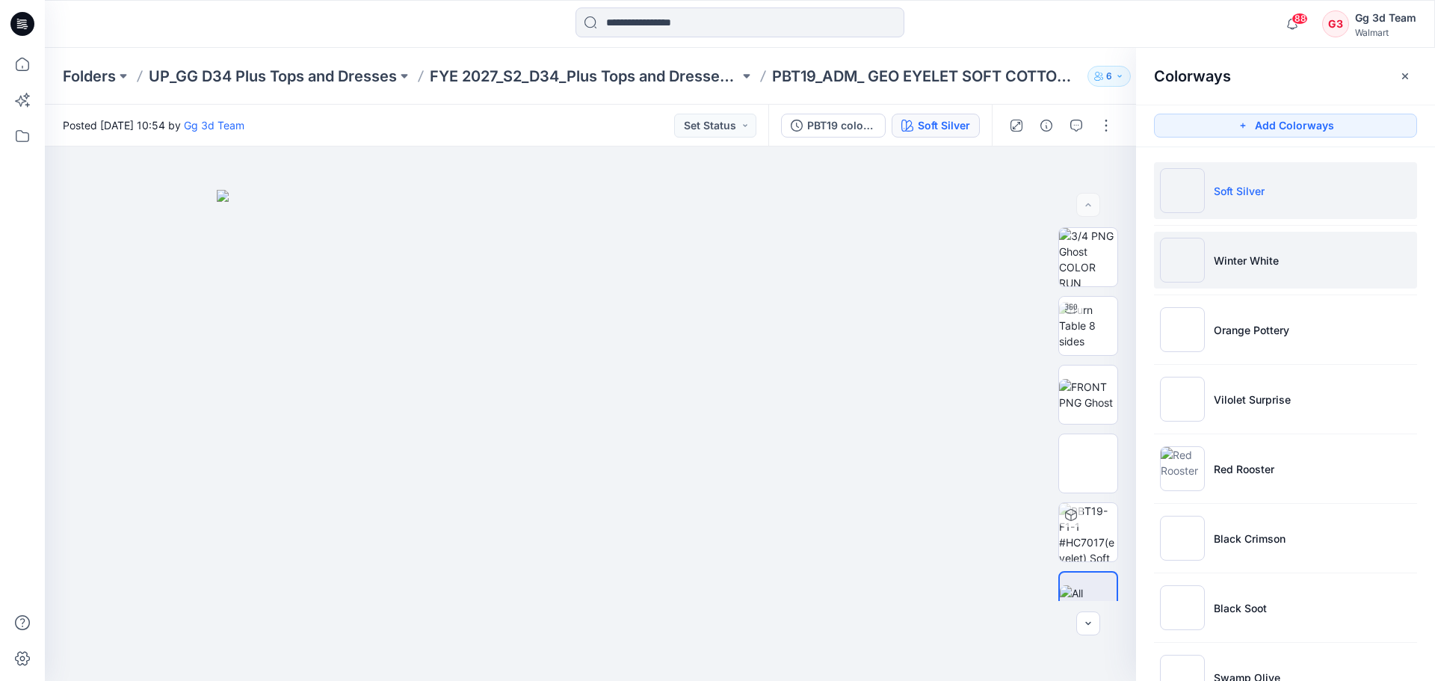
click at [1255, 257] on p "Winter White" at bounding box center [1246, 261] width 65 height 16
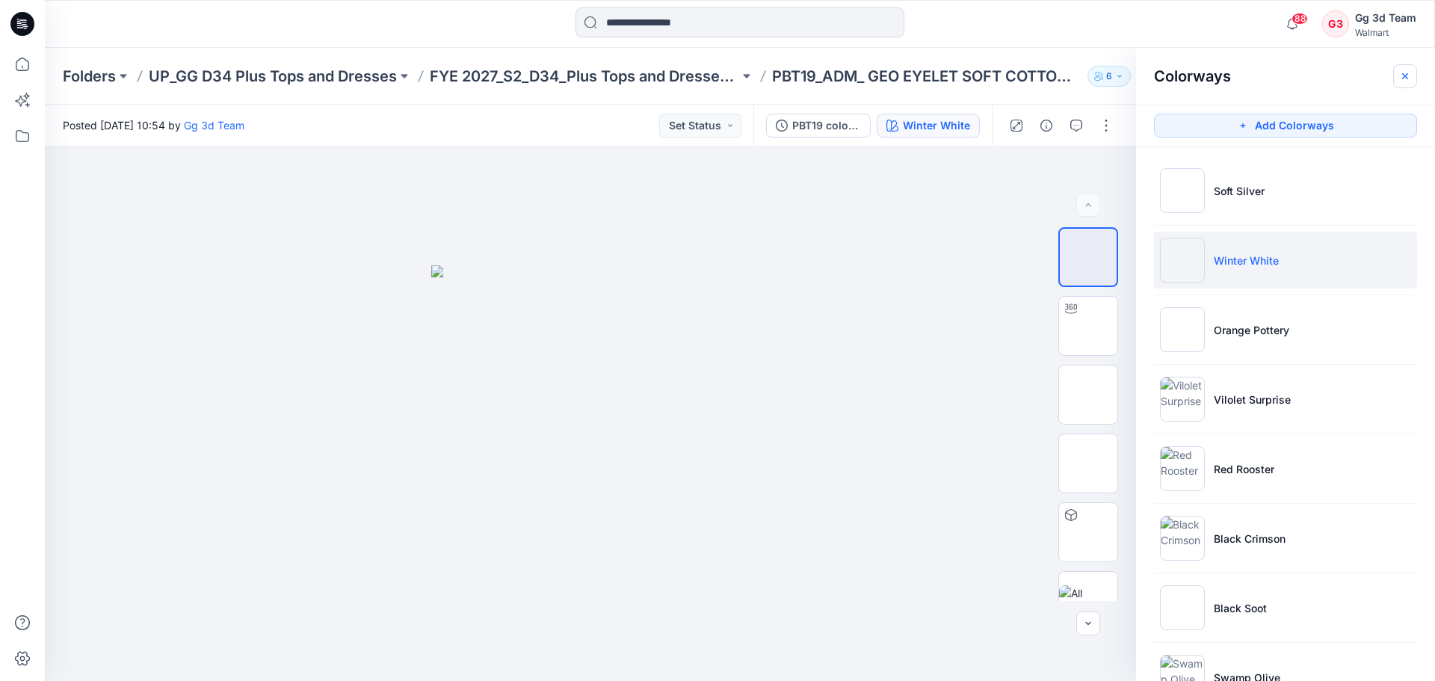
click at [1410, 78] on icon "button" at bounding box center [1405, 76] width 12 height 12
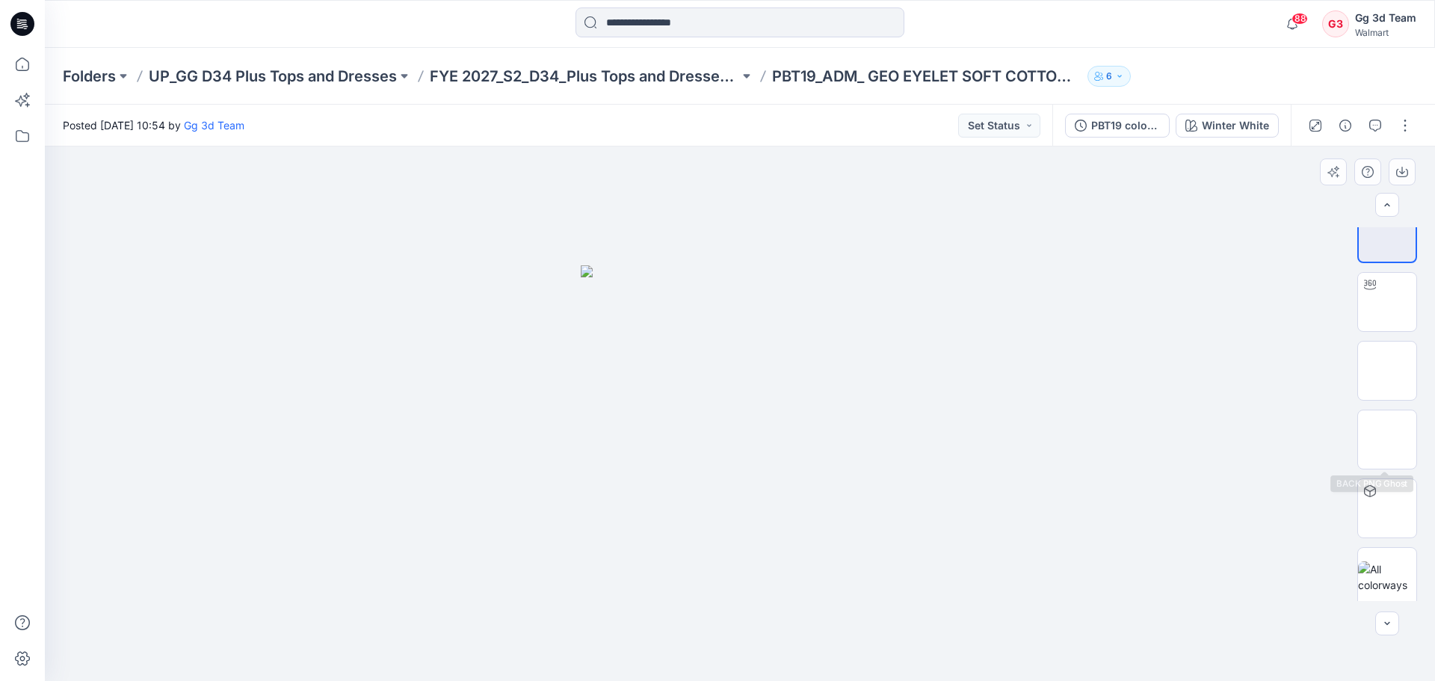
scroll to position [30, 0]
